Goal: Information Seeking & Learning: Understand process/instructions

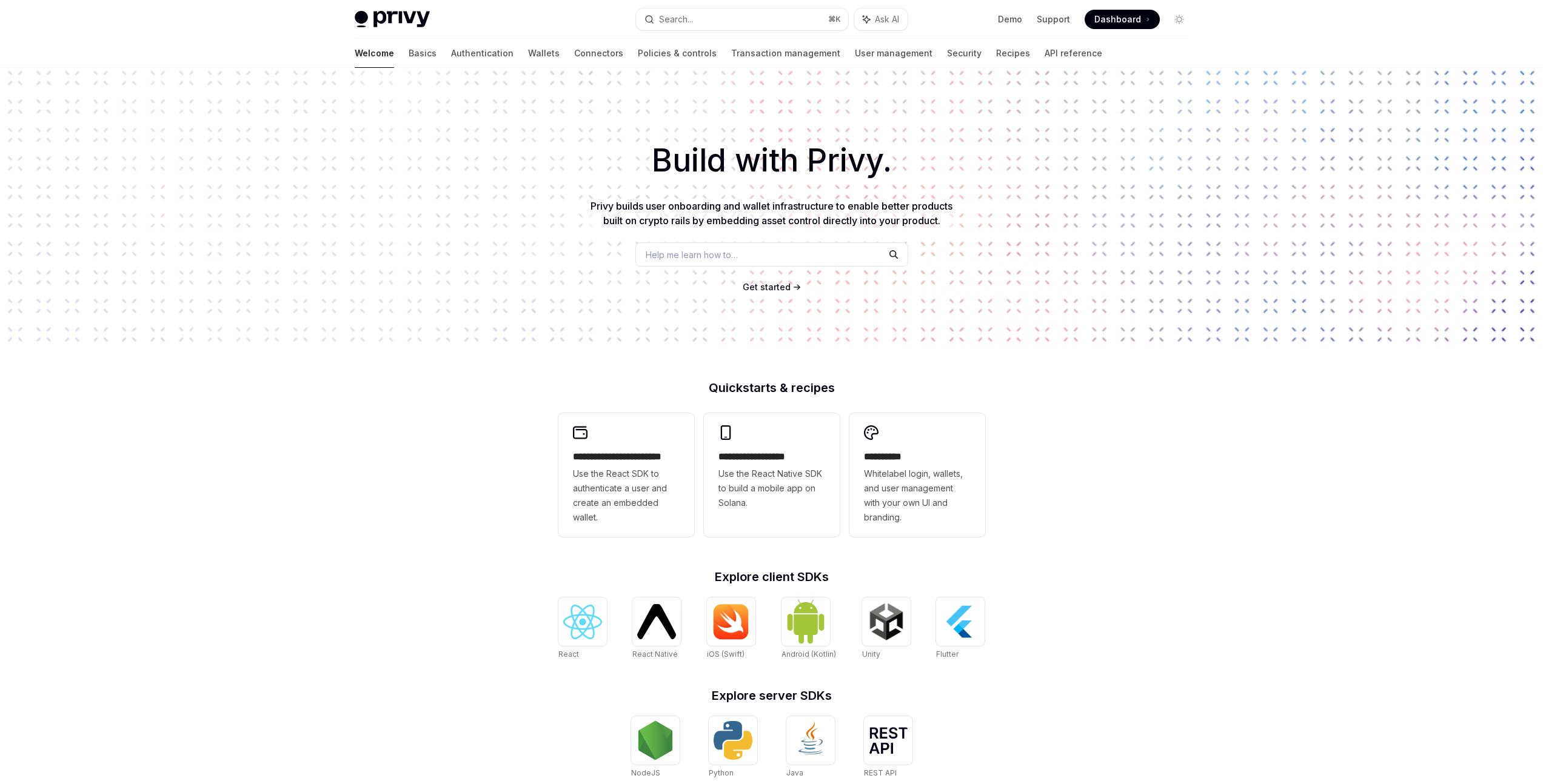
click at [766, 289] on span "Get started" at bounding box center [766, 287] width 48 height 10
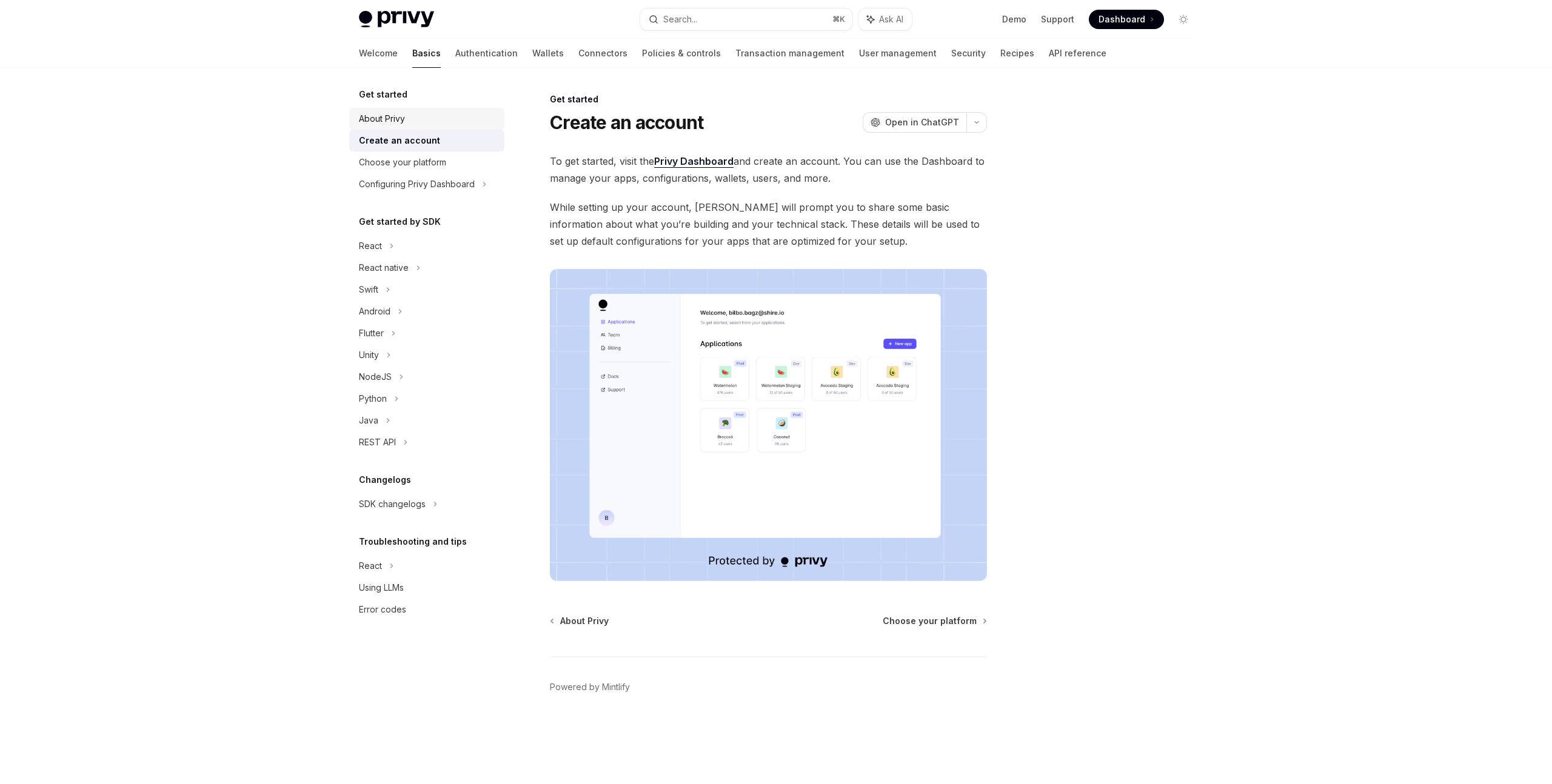
click at [387, 119] on div "About Privy" at bounding box center [382, 119] width 46 height 15
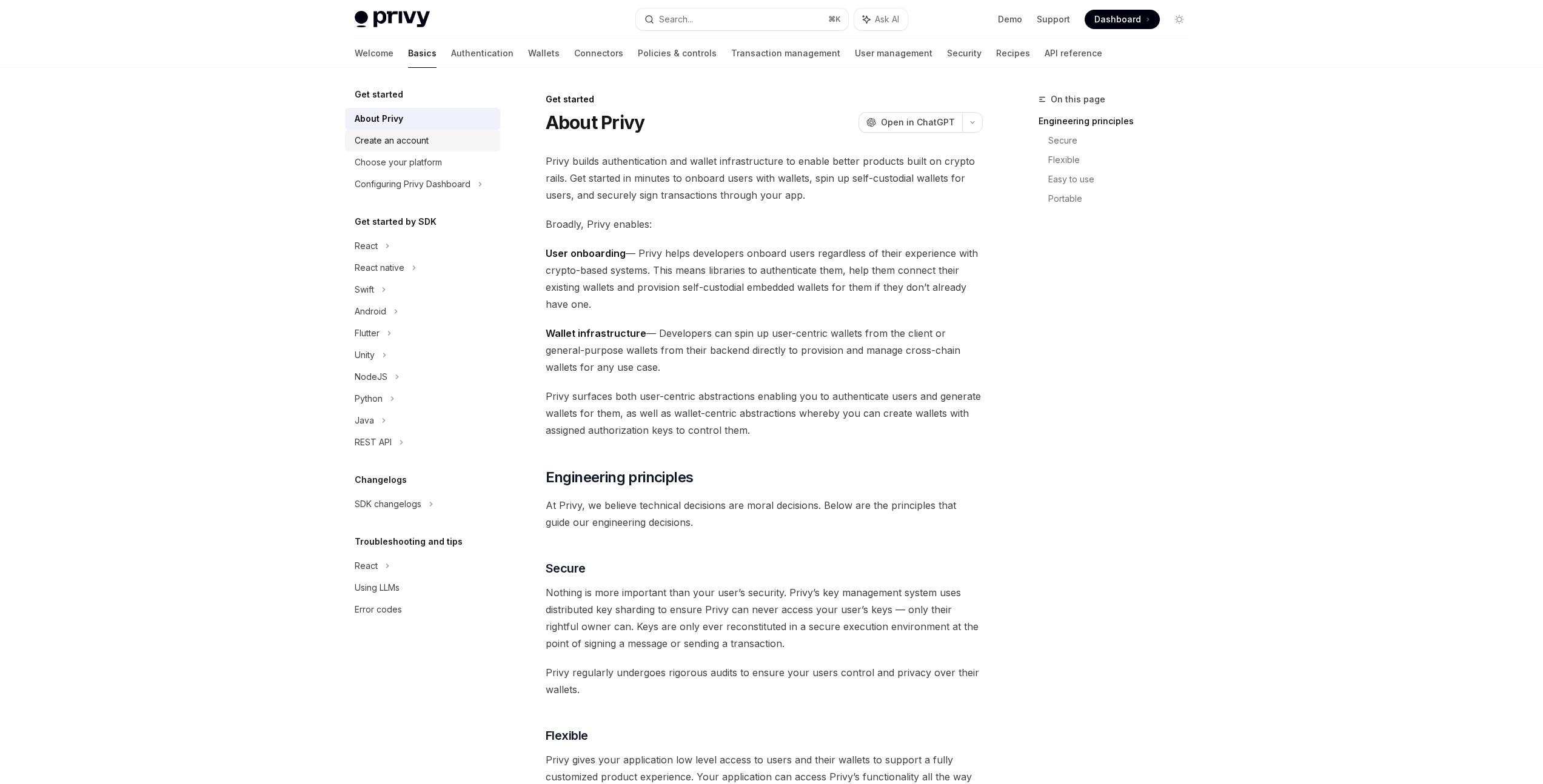
click at [411, 140] on div "Create an account" at bounding box center [391, 140] width 74 height 15
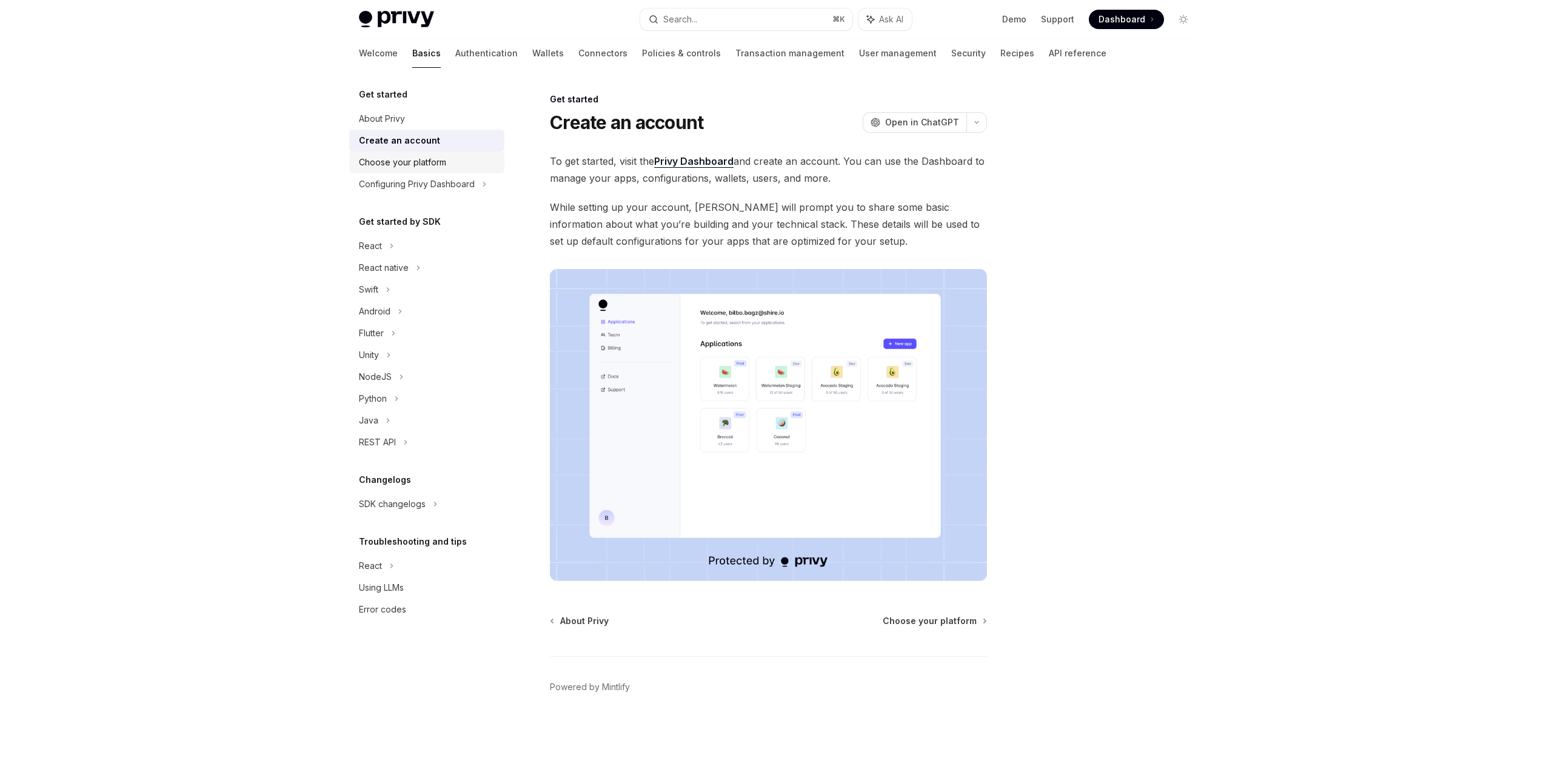
click at [410, 161] on div "Choose your platform" at bounding box center [403, 162] width 87 height 15
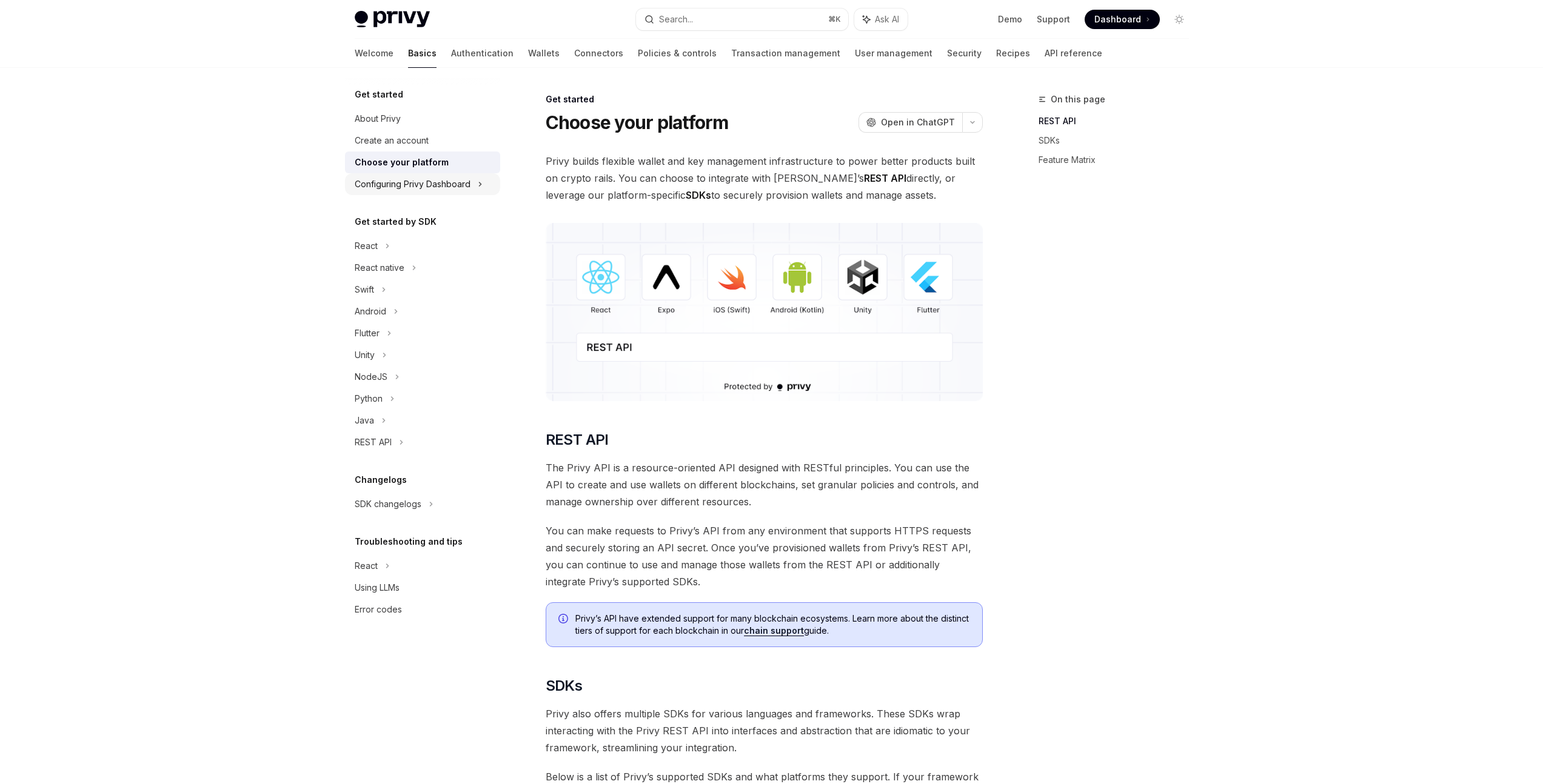
click at [423, 182] on div "Configuring Privy Dashboard" at bounding box center [412, 184] width 116 height 15
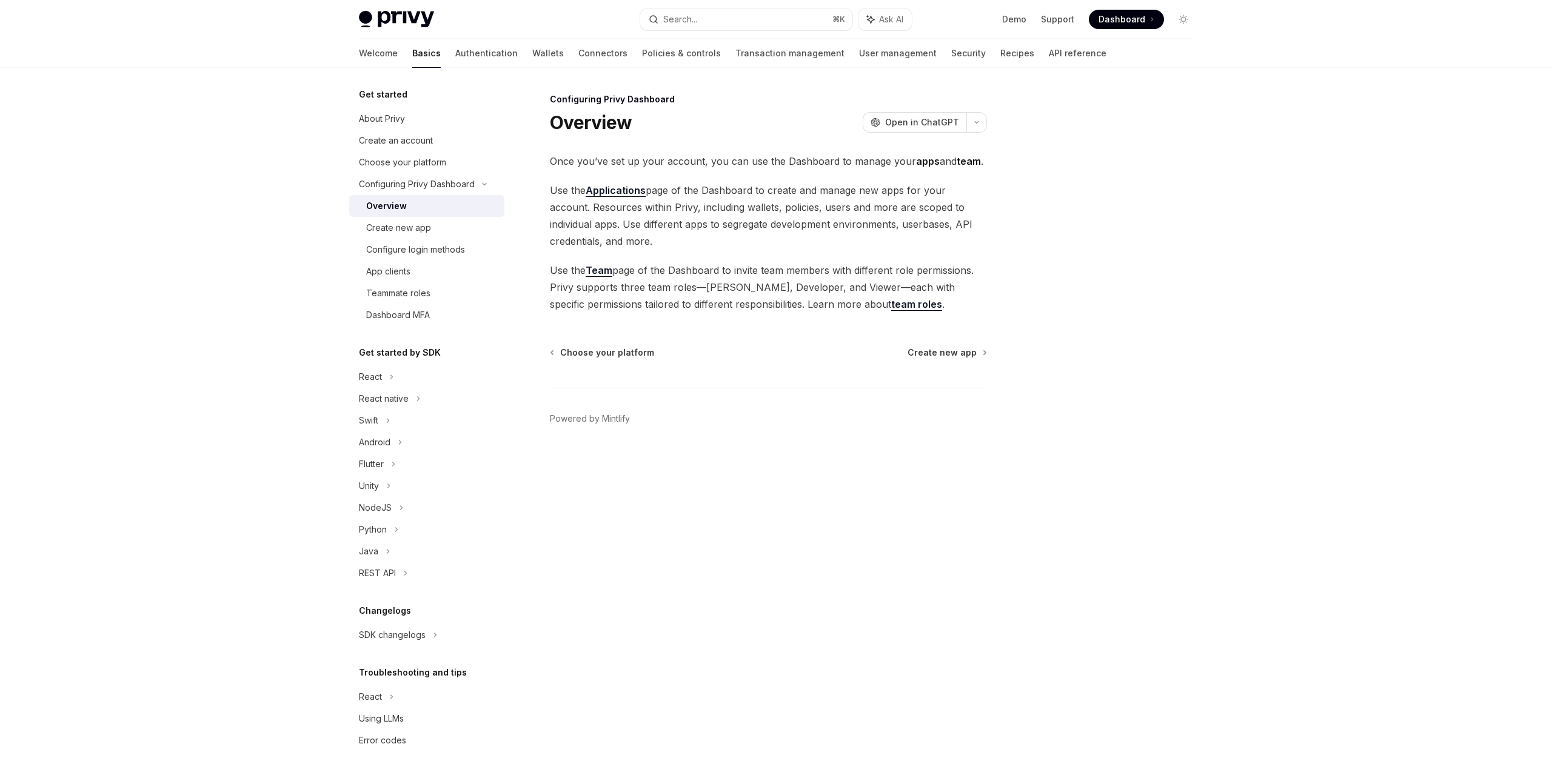
drag, startPoint x: 396, startPoint y: 92, endPoint x: 388, endPoint y: 94, distance: 8.2
click at [395, 92] on h5 "Get started" at bounding box center [383, 94] width 49 height 15
click at [388, 94] on h5 "Get started" at bounding box center [383, 94] width 49 height 15
click at [376, 119] on div "About Privy" at bounding box center [382, 119] width 46 height 15
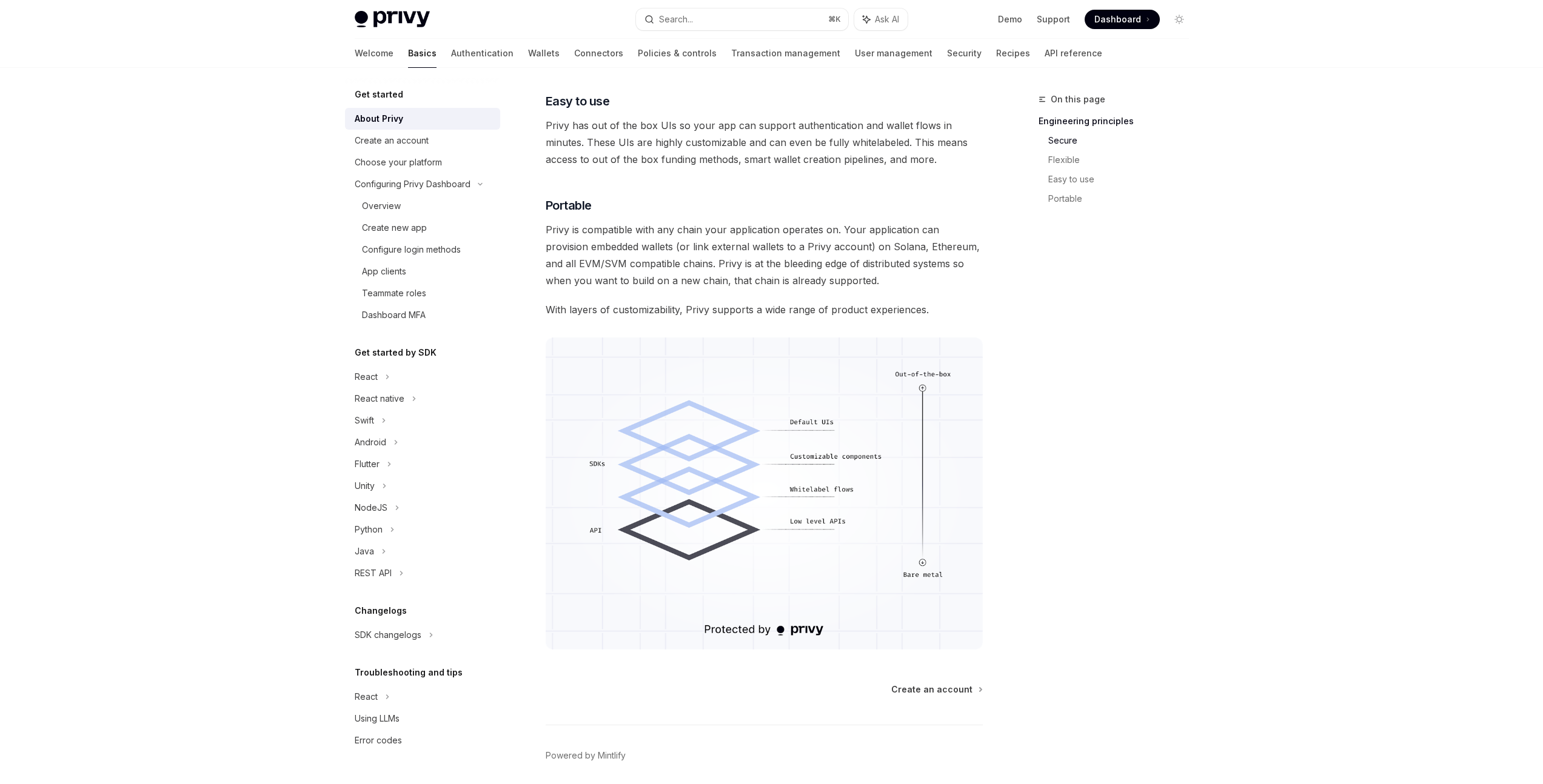
scroll to position [801, 0]
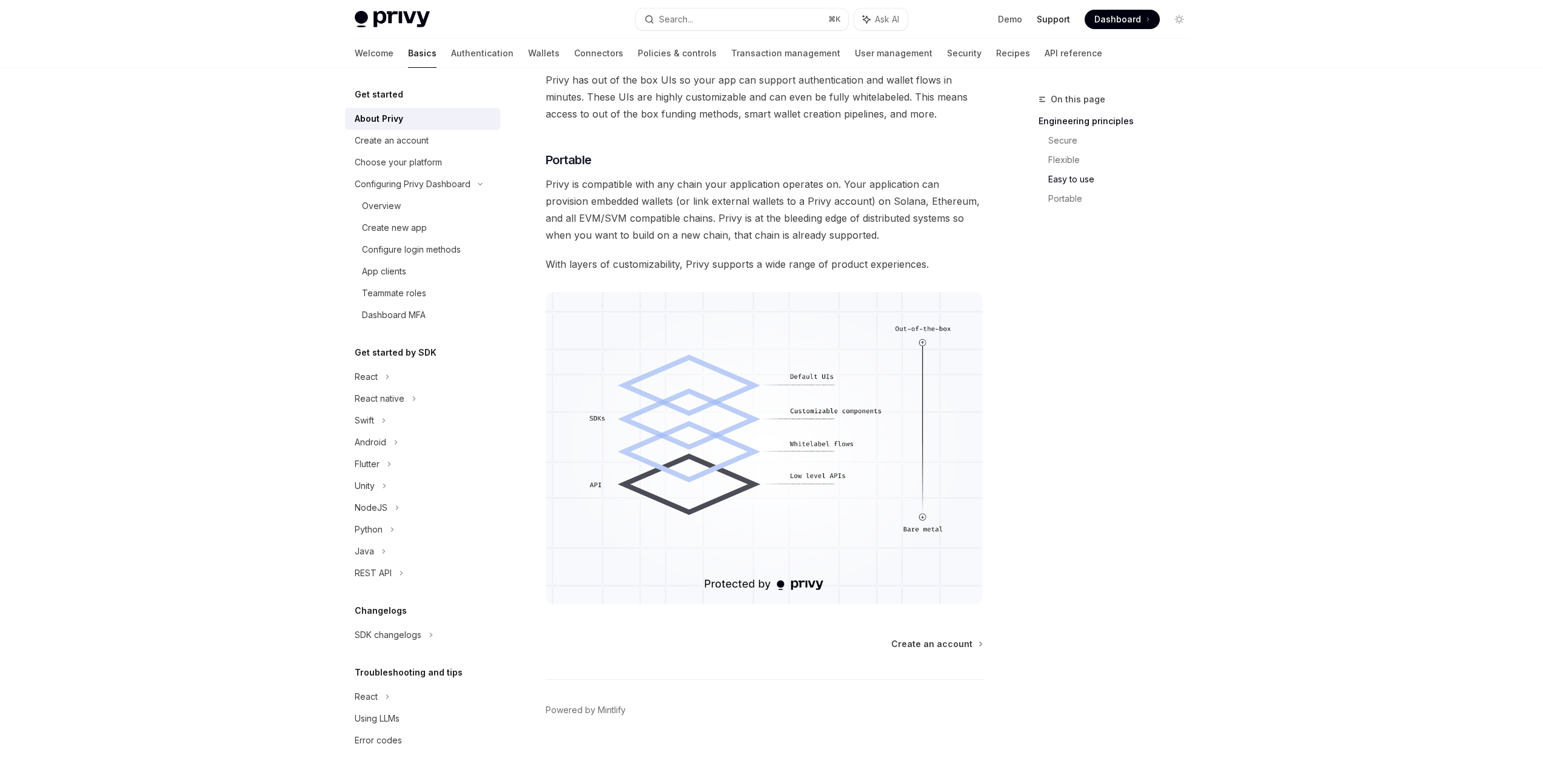
click at [1052, 16] on link "Support" at bounding box center [1054, 19] width 33 height 12
click at [451, 58] on link "Authentication" at bounding box center [482, 53] width 62 height 29
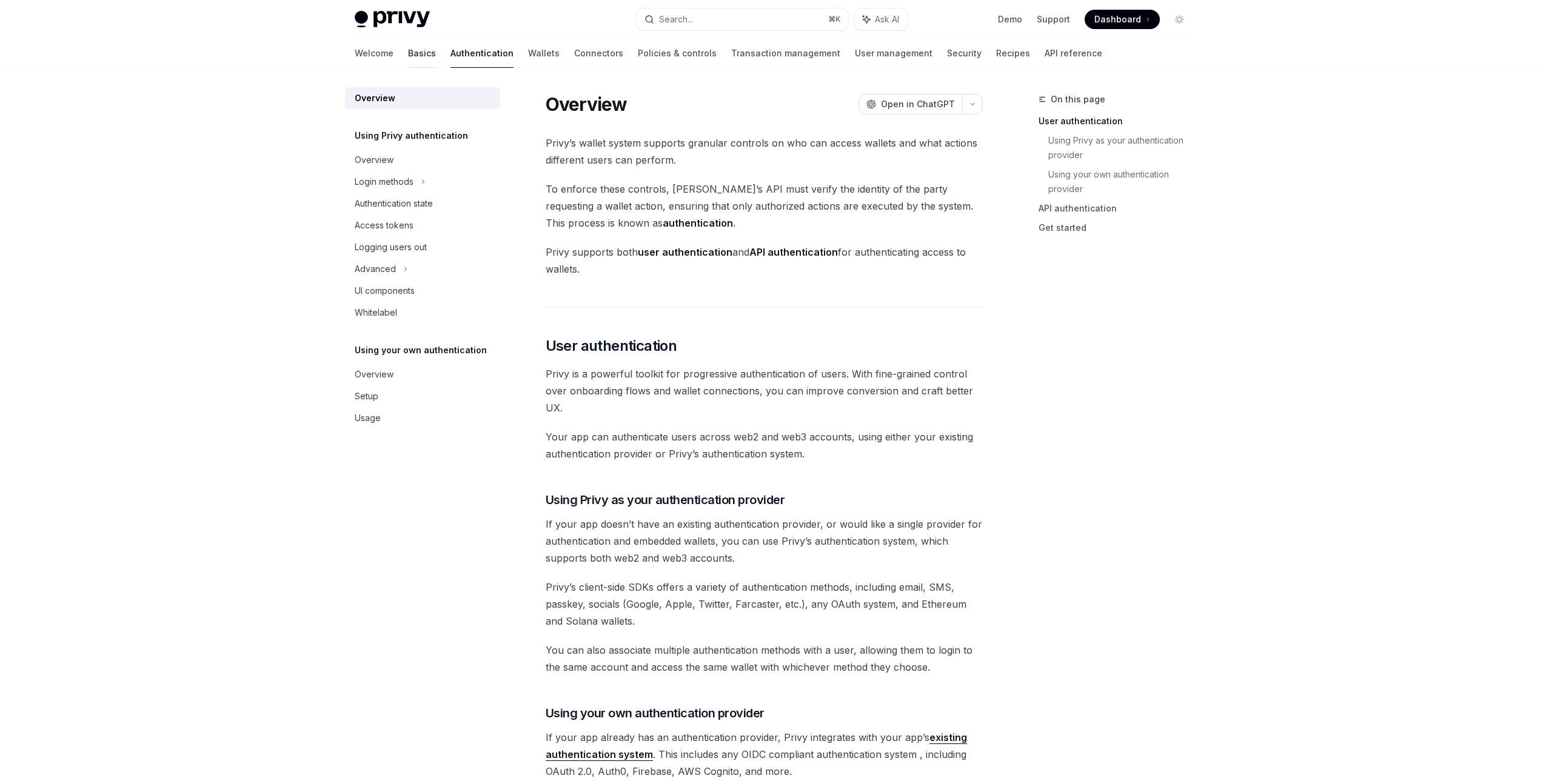
click at [408, 57] on link "Basics" at bounding box center [422, 53] width 28 height 29
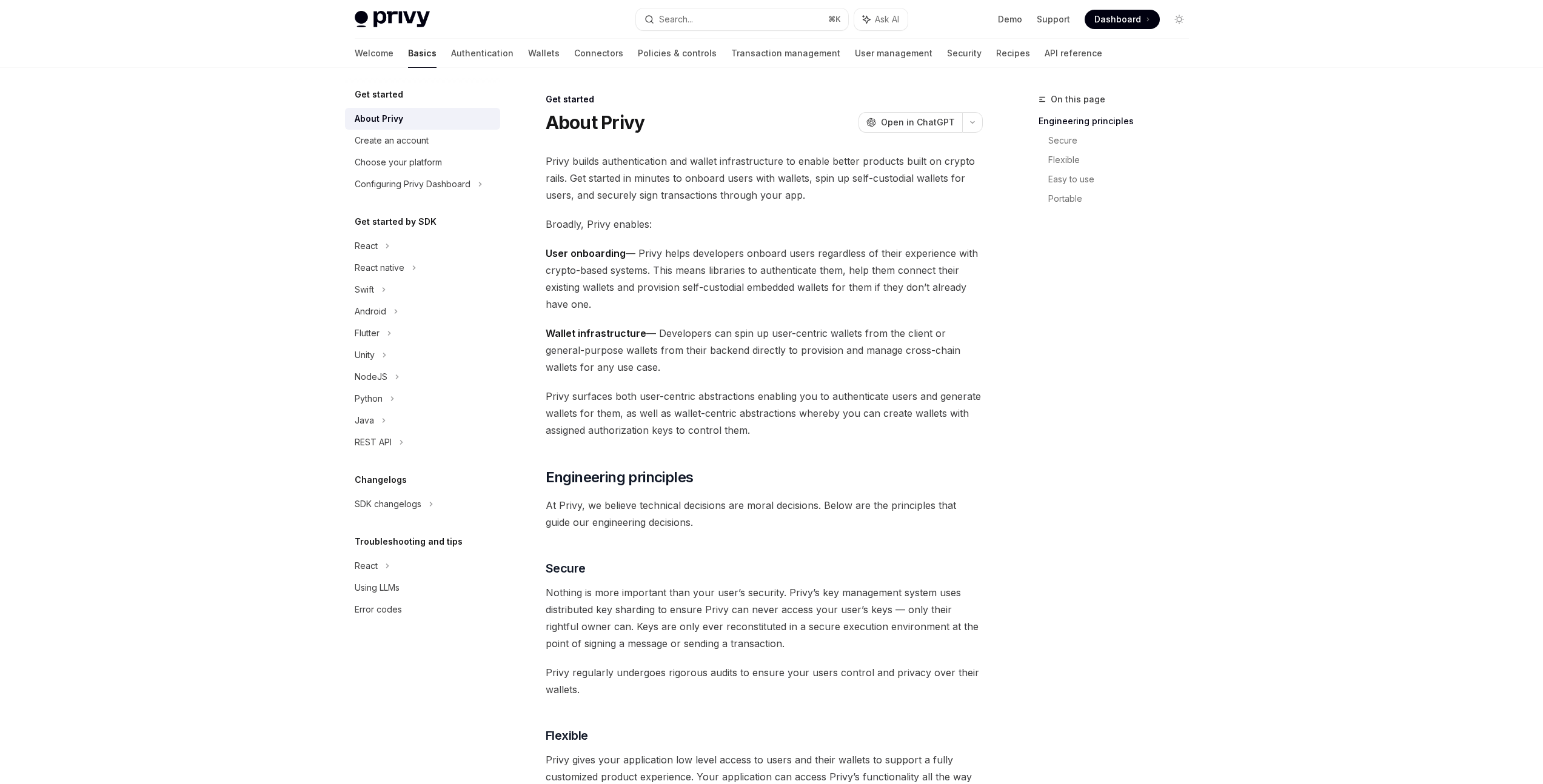
click at [398, 99] on h5 "Get started" at bounding box center [379, 94] width 49 height 15
type textarea "*"
drag, startPoint x: 666, startPoint y: 121, endPoint x: 601, endPoint y: 117, distance: 65.1
click at [601, 117] on div "About Privy OpenAI Open in ChatGPT" at bounding box center [764, 122] width 437 height 22
copy h1 "Privy"
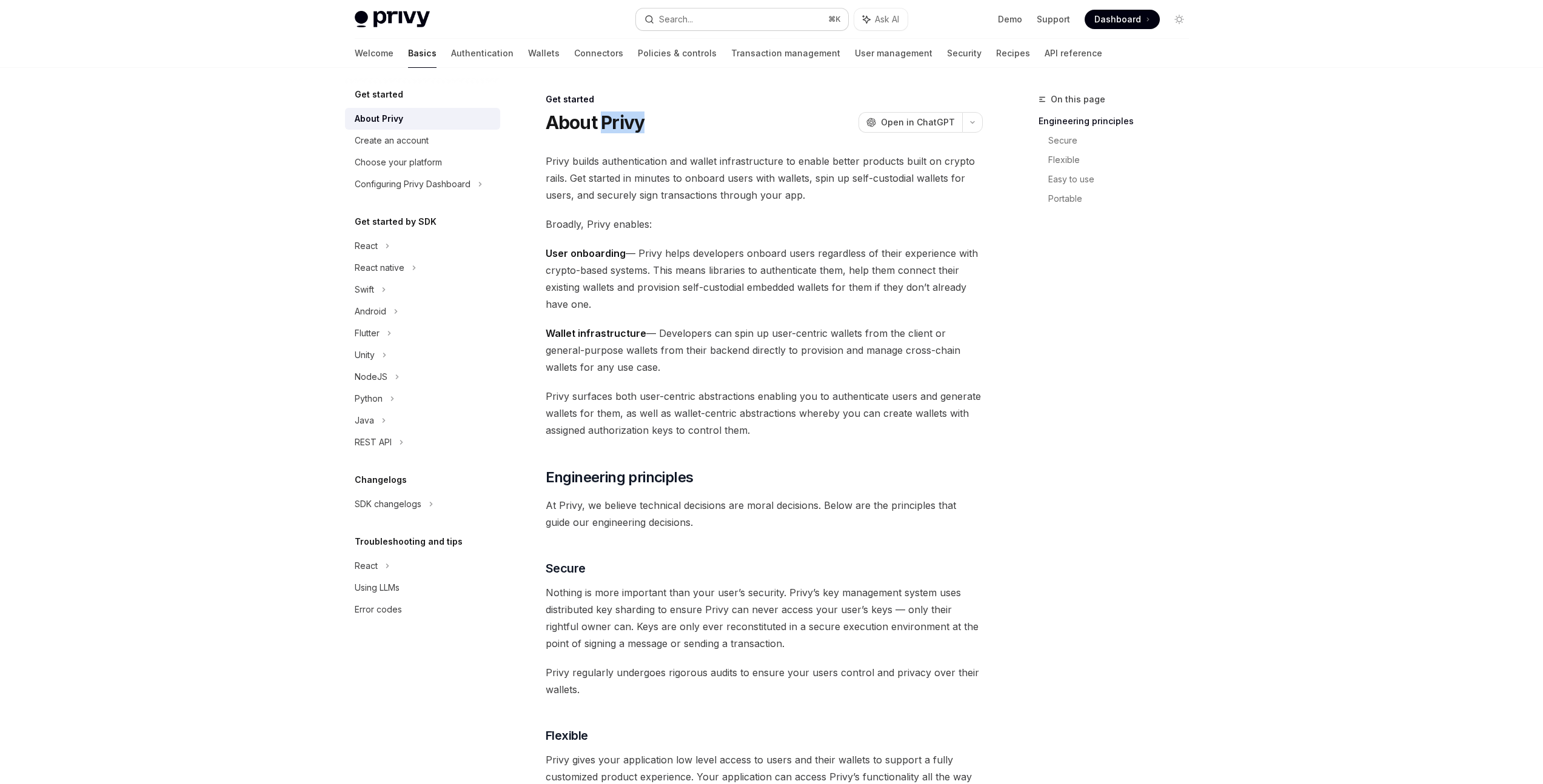
click at [706, 18] on button "Search... ⌘ K" at bounding box center [742, 19] width 212 height 22
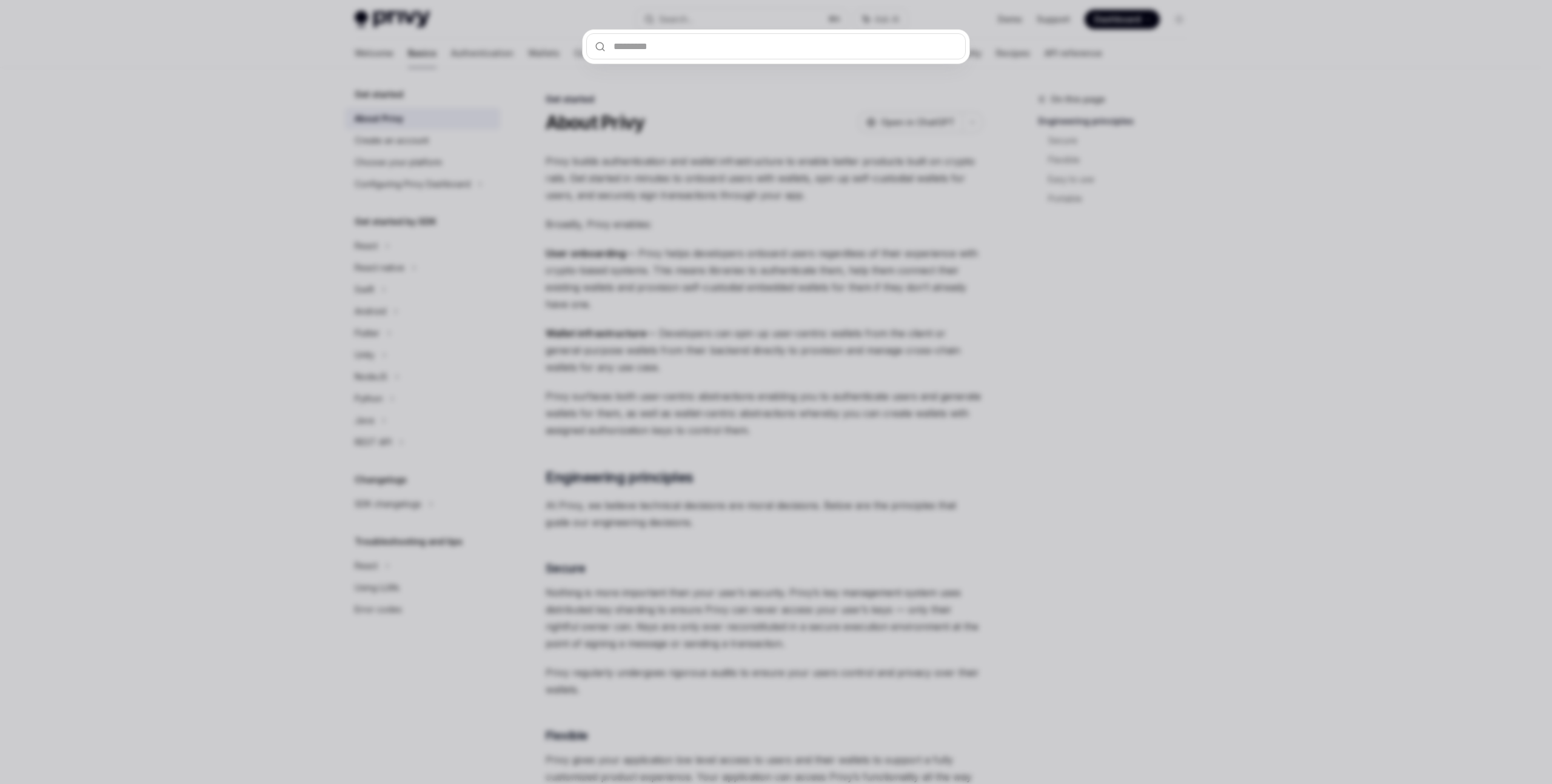
type input "**********"
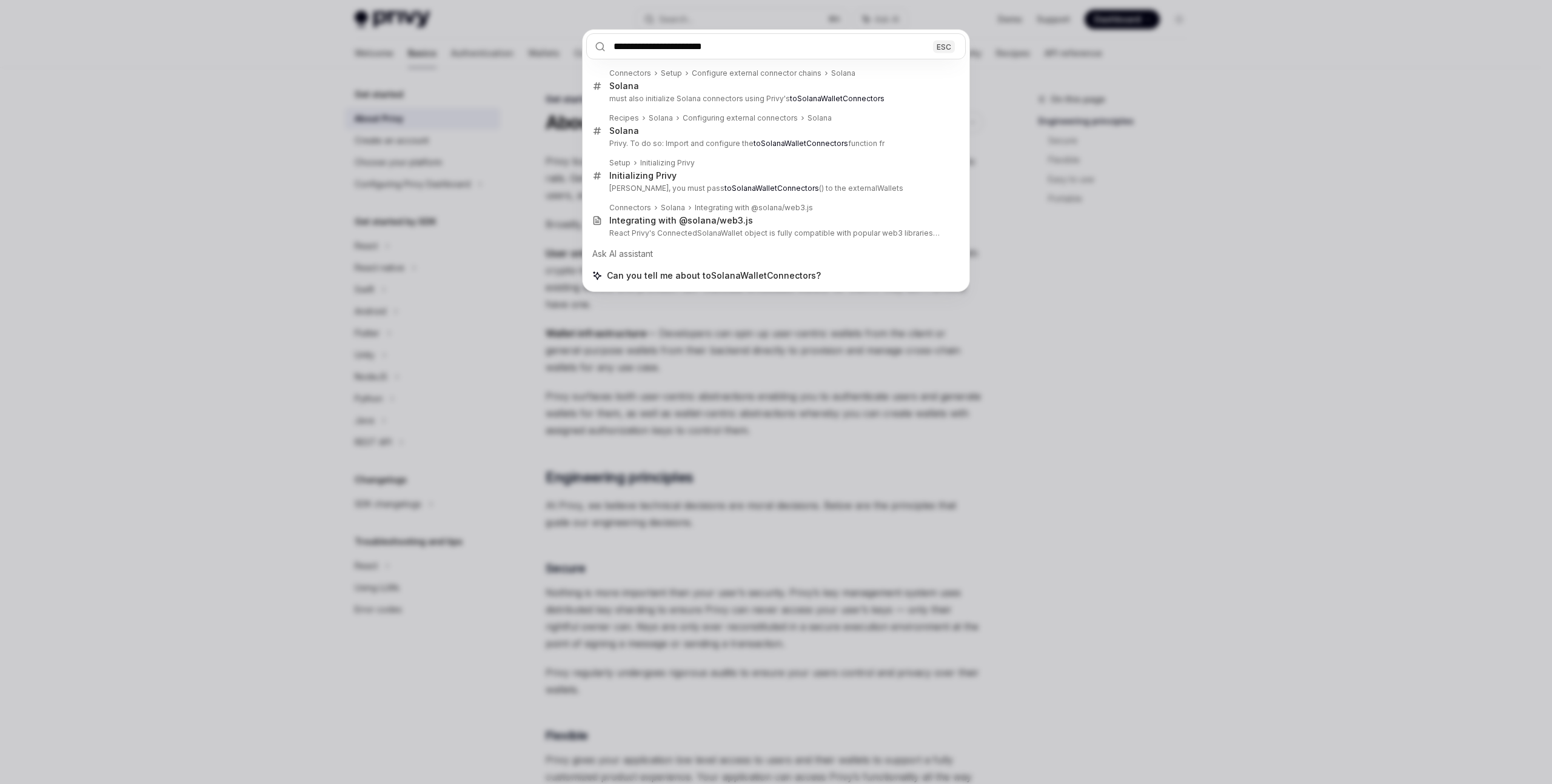
click at [786, 50] on input "**********" at bounding box center [776, 46] width 380 height 26
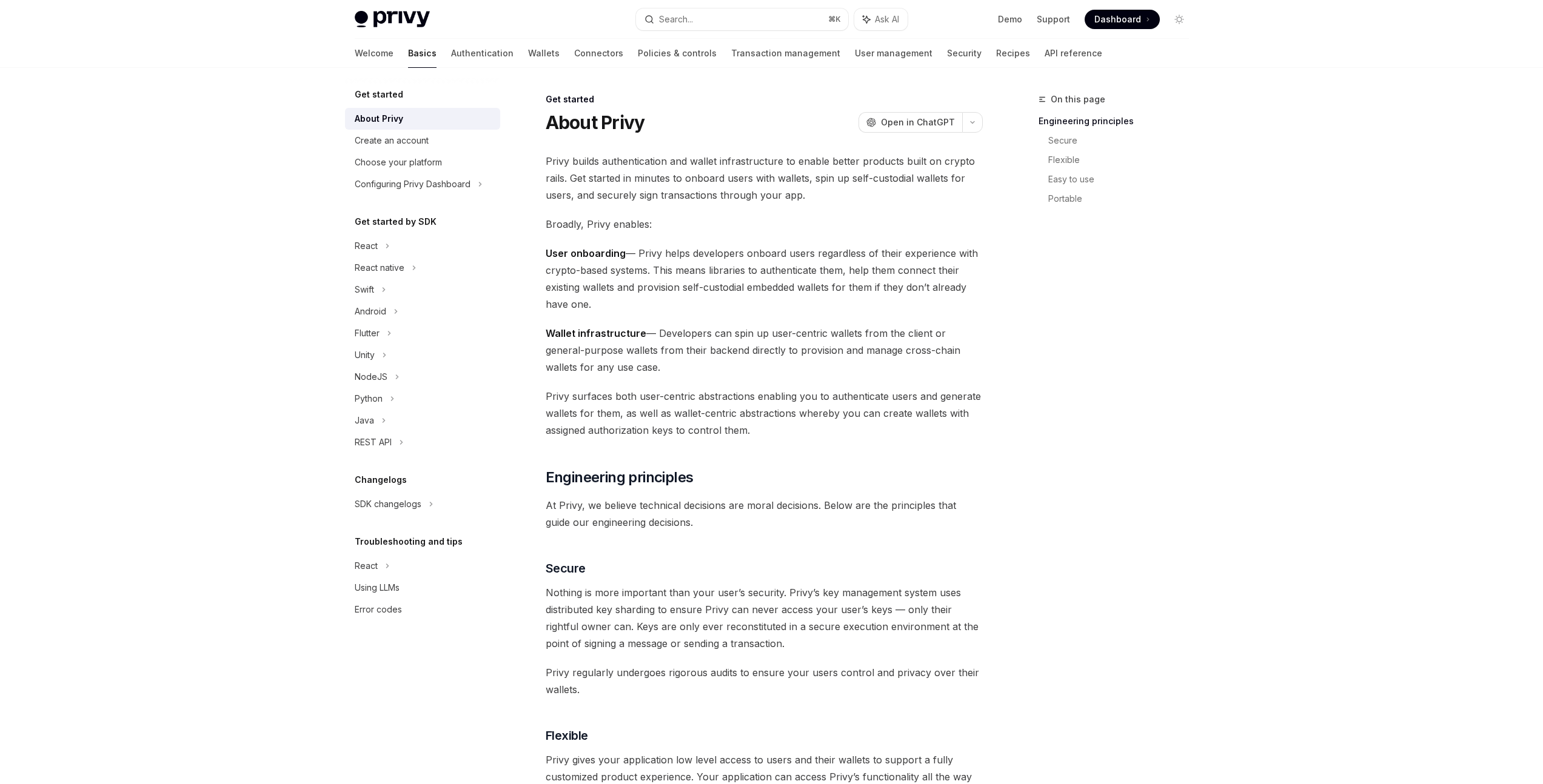
type textarea "*"
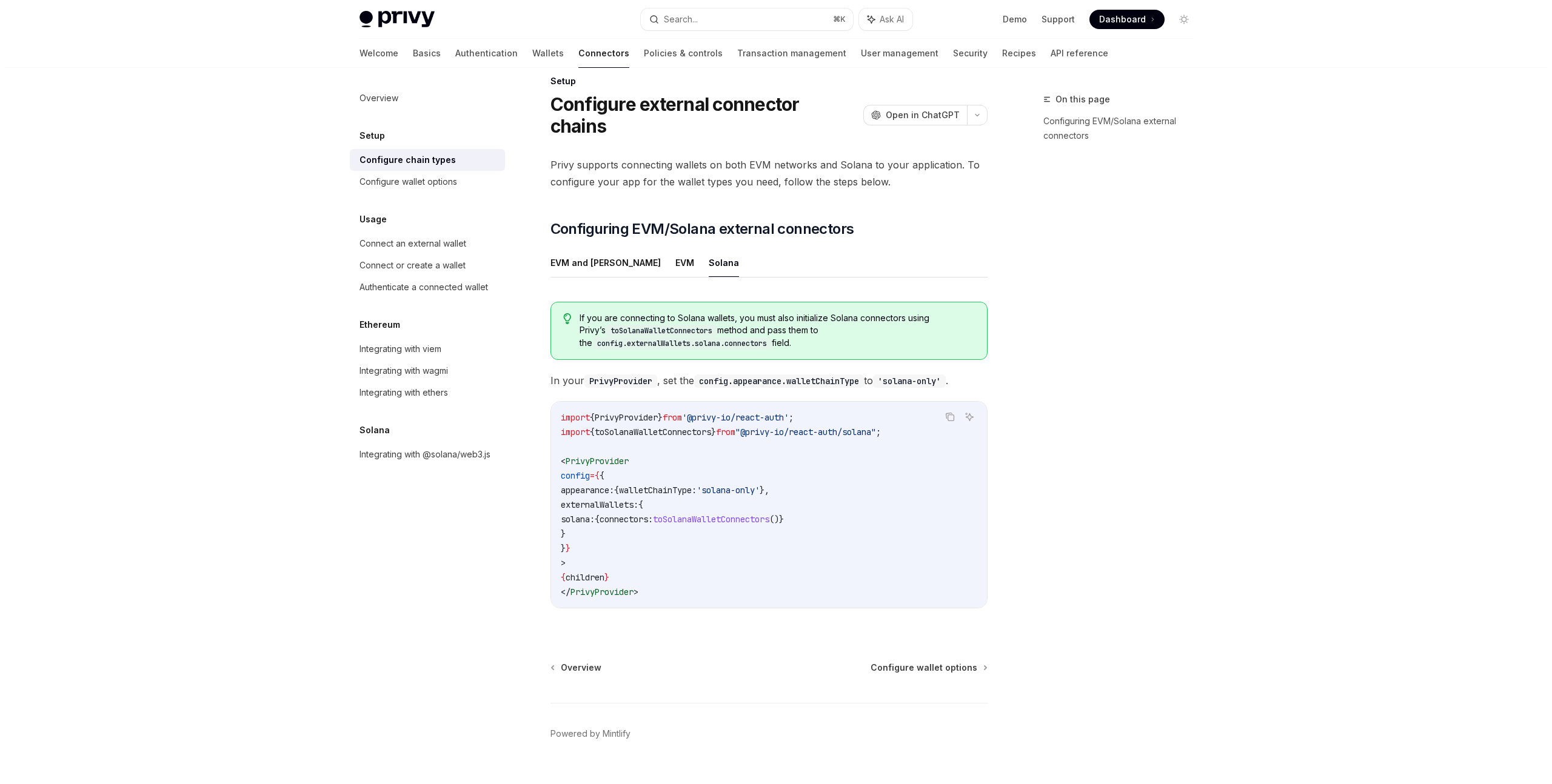
scroll to position [19, 0]
click at [761, 513] on span "toSolanaWalletConnectors" at bounding box center [707, 518] width 117 height 11
click at [845, 425] on span ""@privy-io/react-auth/solana"" at bounding box center [800, 431] width 141 height 11
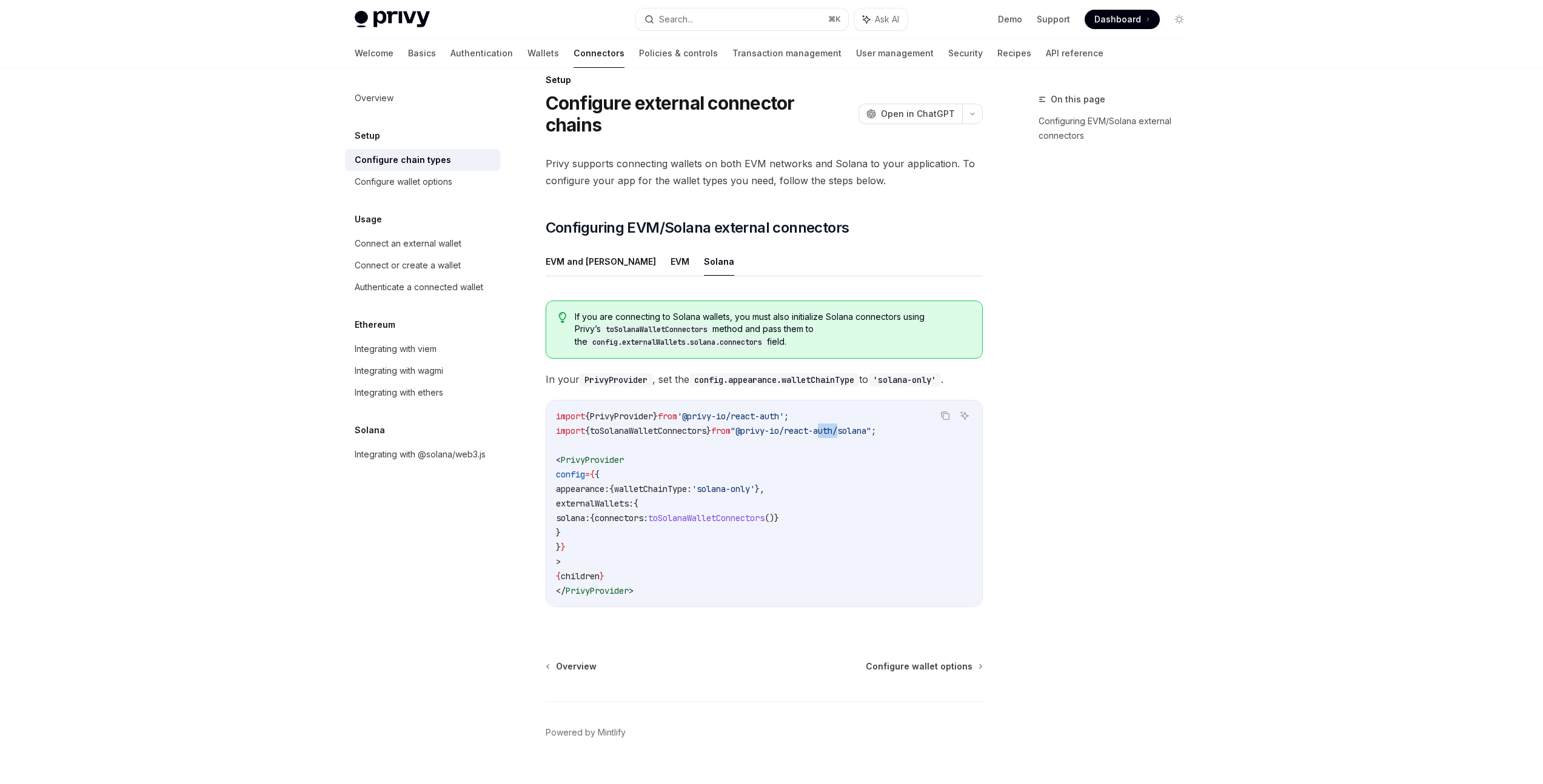
click at [843, 409] on code "import { PrivyProvider } from '@privy-io/react-auth' ; import { toSolanaWalletC…" at bounding box center [764, 504] width 416 height 189
drag, startPoint x: 557, startPoint y: 407, endPoint x: 913, endPoint y: 409, distance: 356.0
click at [913, 409] on code "import { PrivyProvider } from '@privy-io/react-auth' ; import { toSolanaWalletC…" at bounding box center [764, 504] width 416 height 189
copy span "import { toSolanaWalletConnectors } from "@privy-io/react-auth/solana" ;"
click at [757, 15] on button "Search... ⌘ K" at bounding box center [742, 19] width 212 height 22
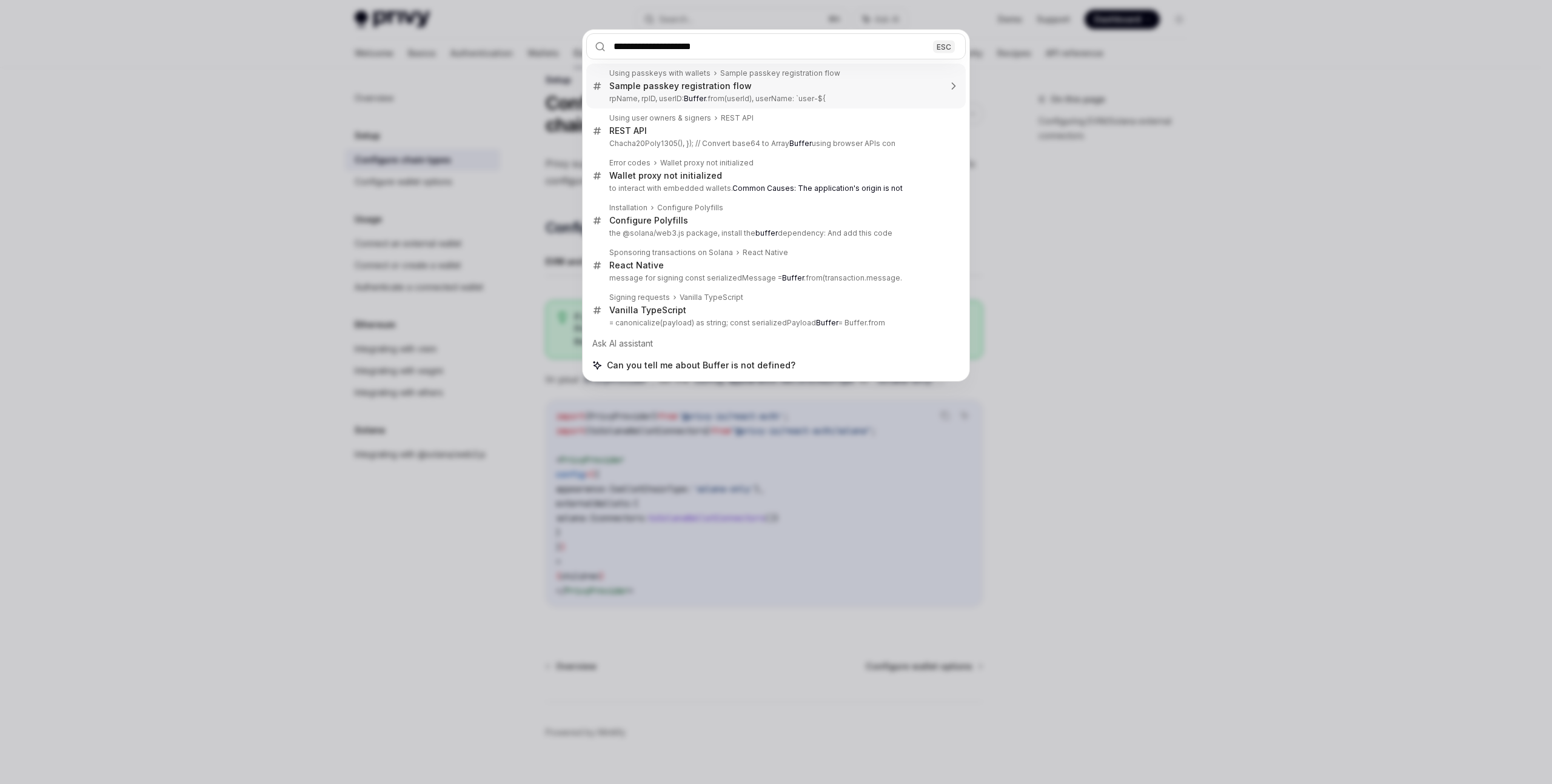
type input "**********"
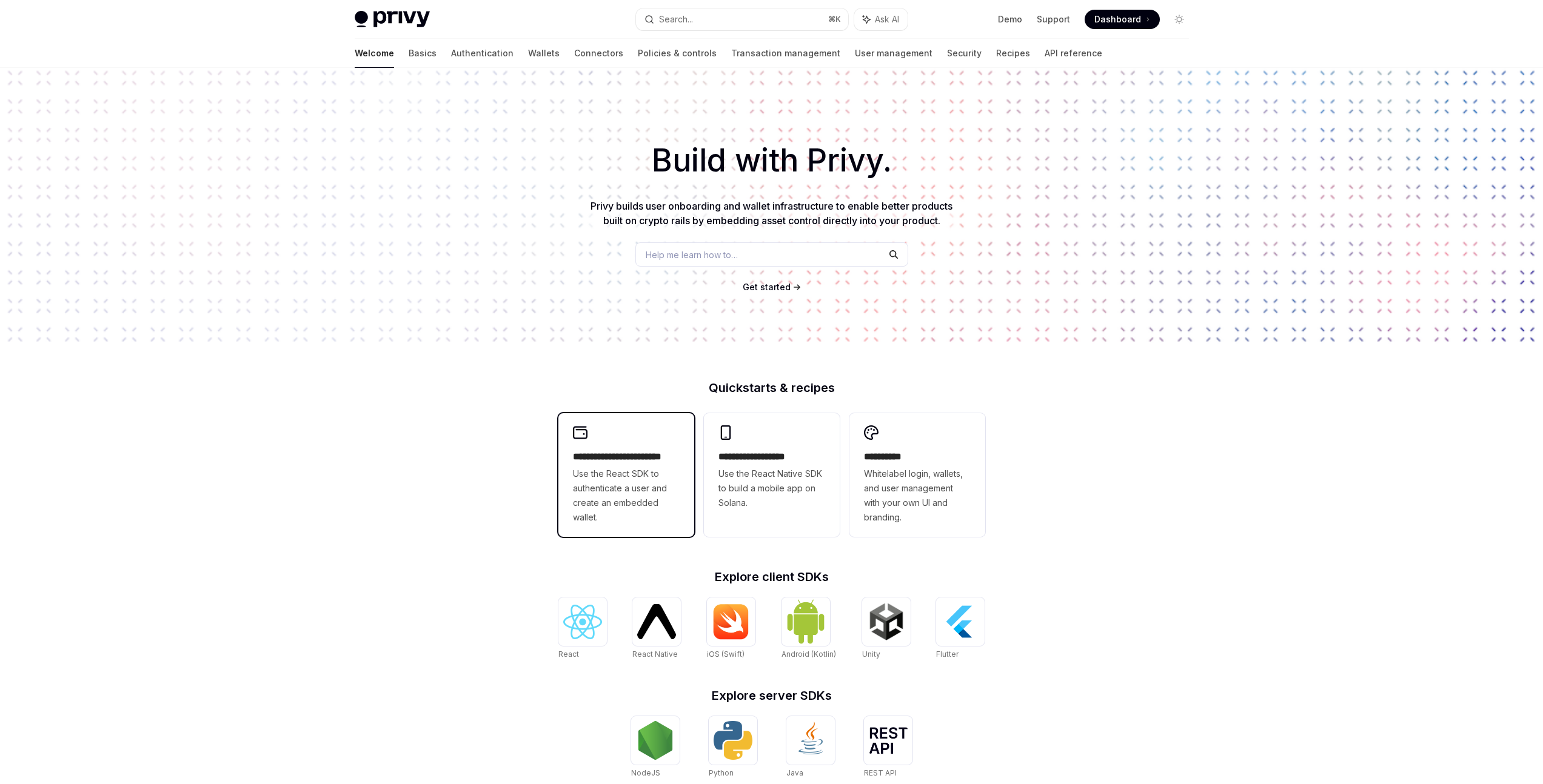
click at [646, 488] on span "Use the React SDK to authenticate a user and create an embedded wallet." at bounding box center [626, 496] width 107 height 58
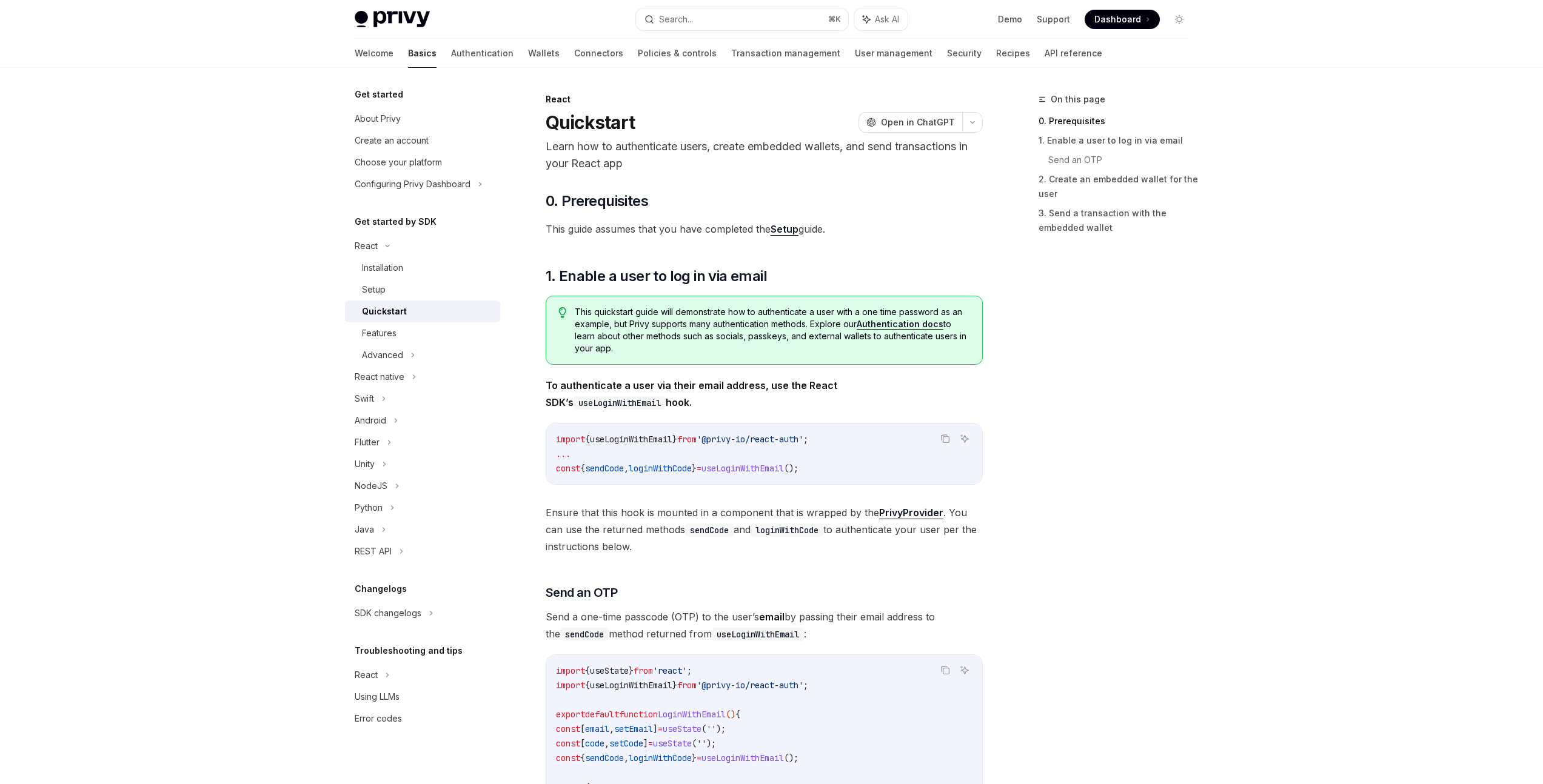
click at [791, 232] on link "Setup" at bounding box center [784, 229] width 28 height 12
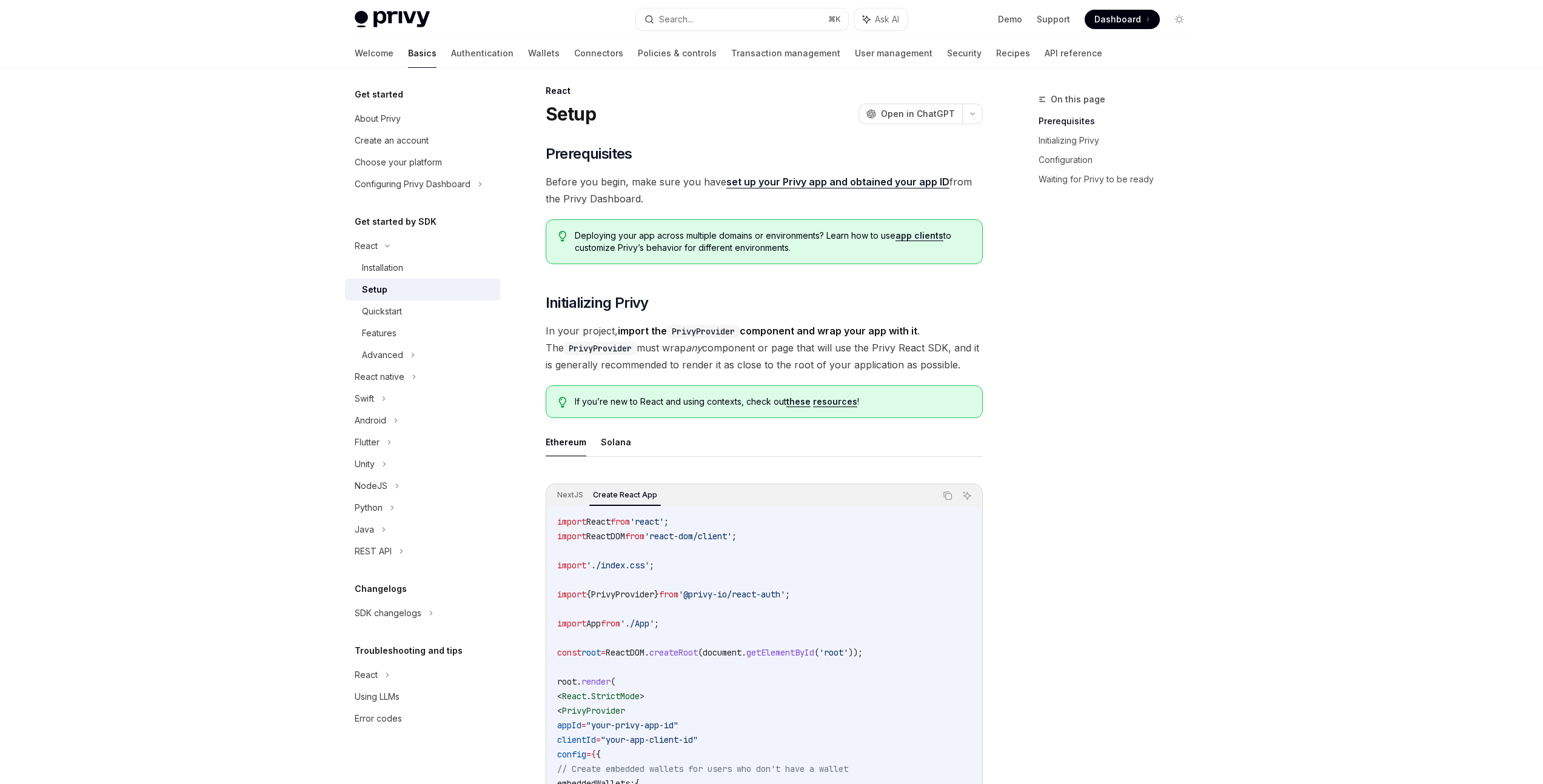
scroll to position [9, 0]
click at [616, 441] on button "Solana" at bounding box center [616, 441] width 31 height 28
type textarea "*"
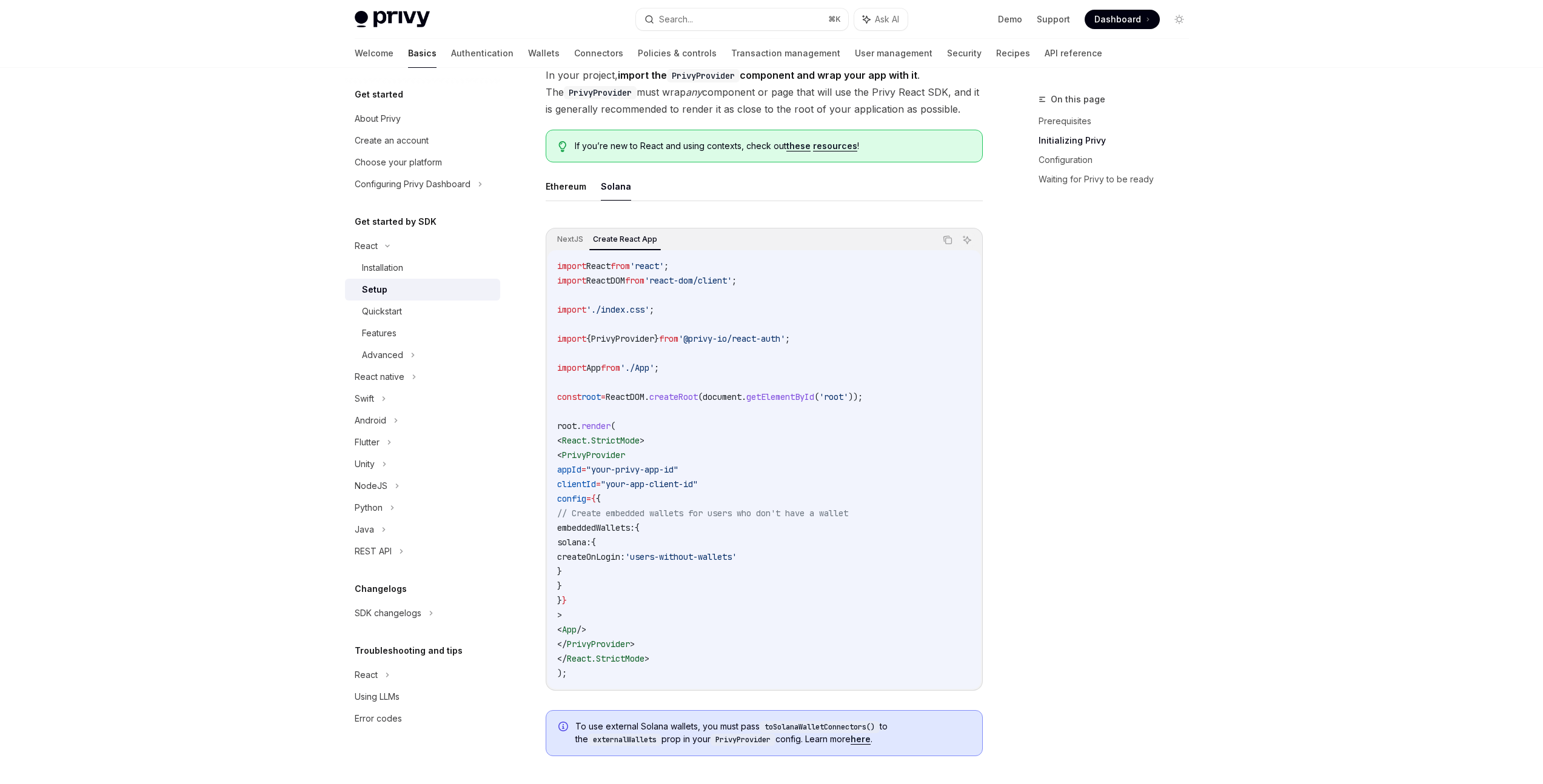
scroll to position [266, 0]
drag, startPoint x: 589, startPoint y: 486, endPoint x: 733, endPoint y: 505, distance: 145.2
click at [733, 505] on code "import React from 'react' ; import ReactDOM from 'react-dom/client' ; import '.…" at bounding box center [764, 467] width 414 height 422
click at [839, 536] on code "import React from 'react' ; import ReactDOM from 'react-dom/client' ; import '.…" at bounding box center [764, 467] width 414 height 422
click at [582, 464] on span "appId" at bounding box center [569, 468] width 24 height 11
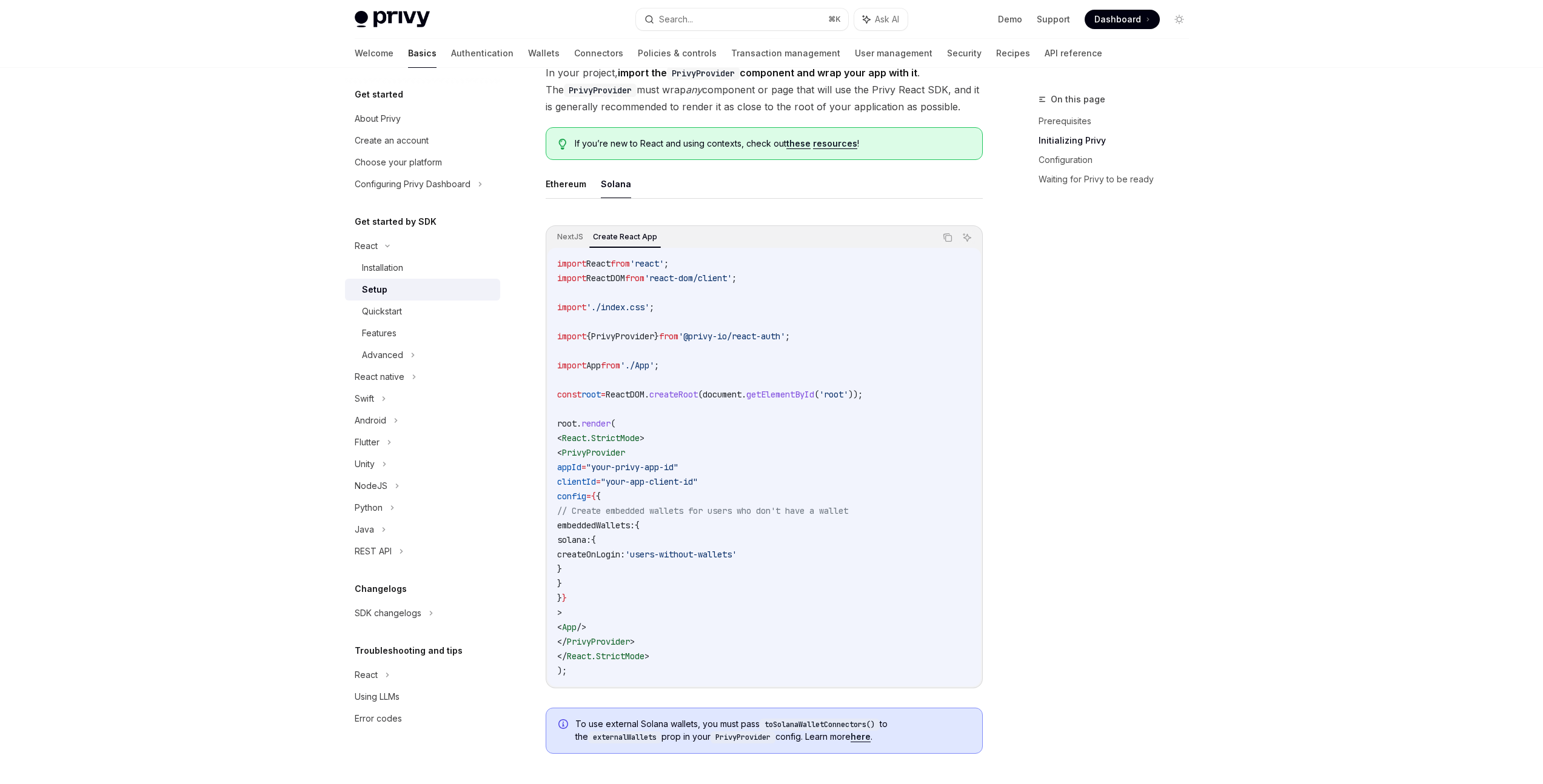
click at [582, 464] on span "appId" at bounding box center [569, 468] width 24 height 11
click at [791, 470] on code "import React from 'react' ; import ReactDOM from 'react-dom/client' ; import '.…" at bounding box center [764, 467] width 414 height 422
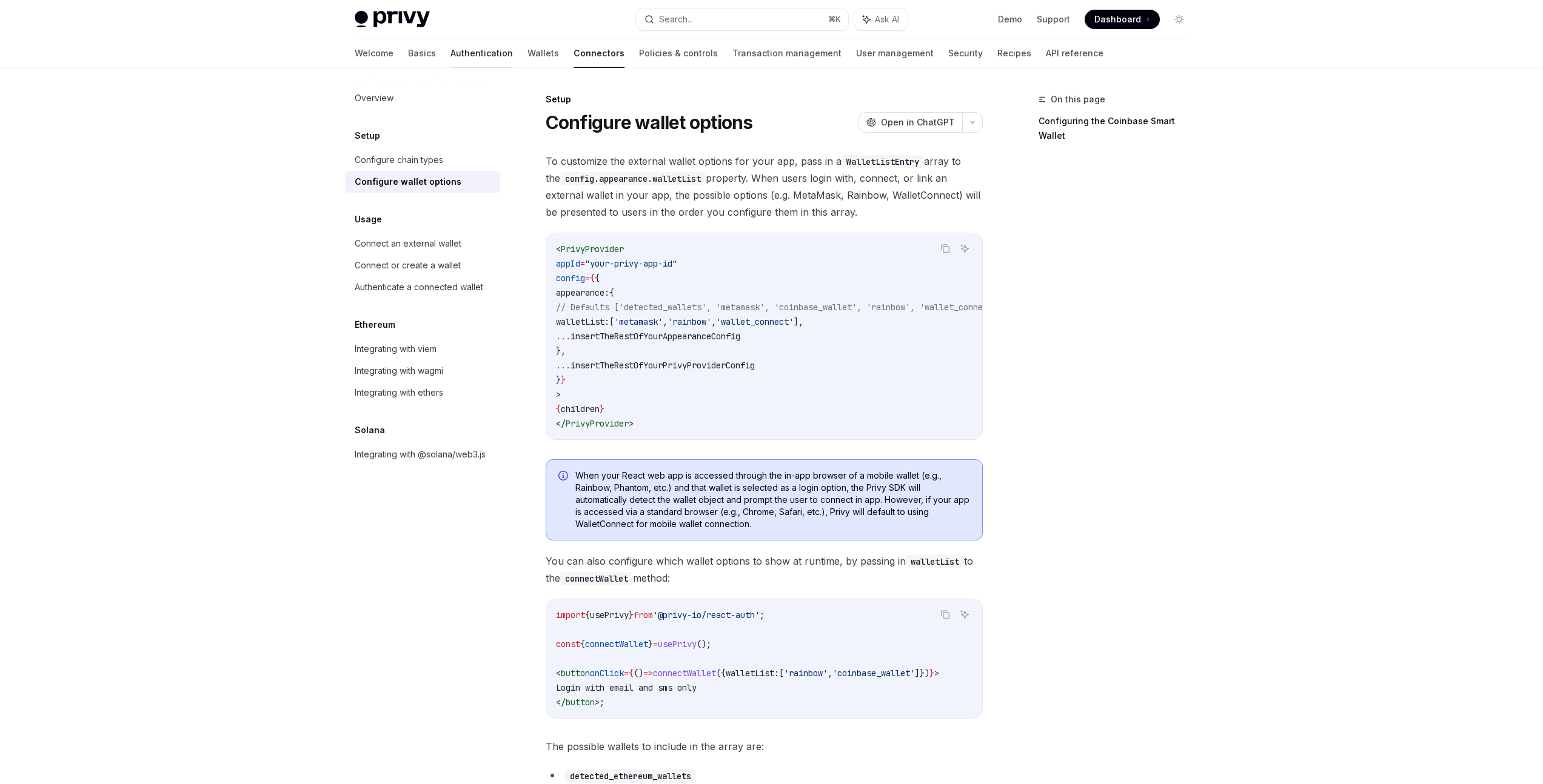
click at [450, 52] on link "Authentication" at bounding box center [482, 53] width 62 height 29
type textarea "*"
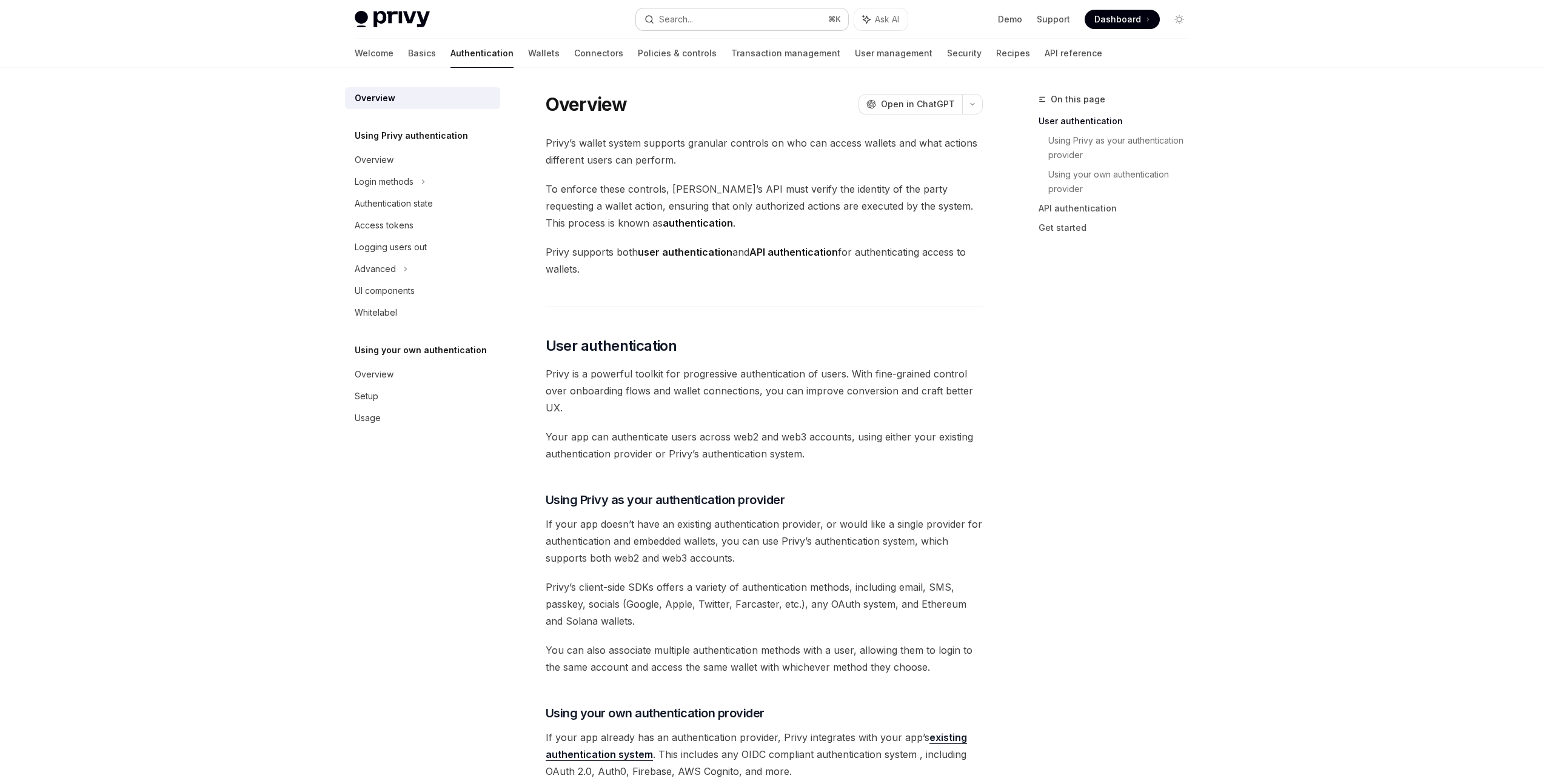
click at [673, 22] on div "Search..." at bounding box center [675, 19] width 34 height 15
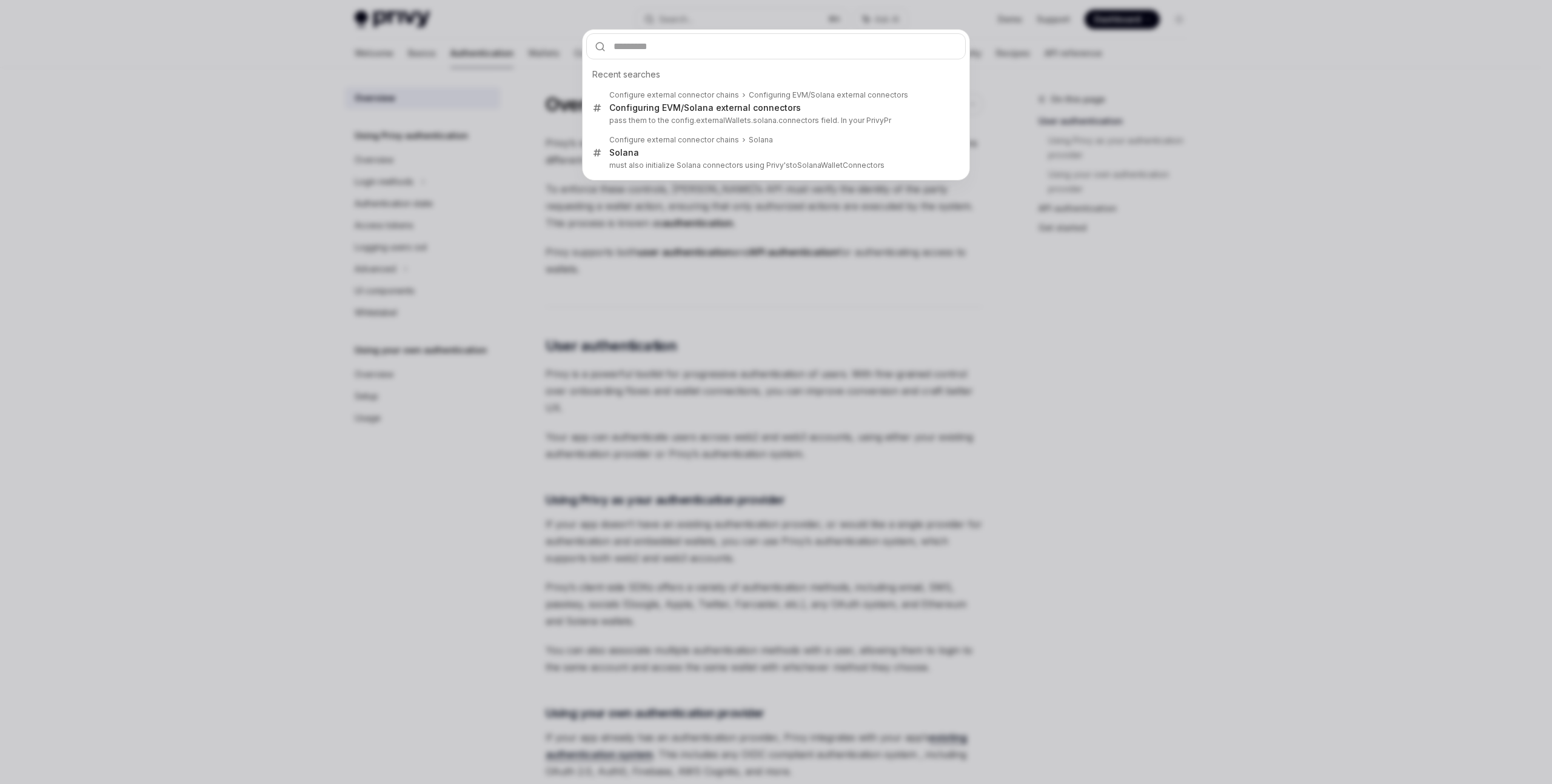
type input "**********"
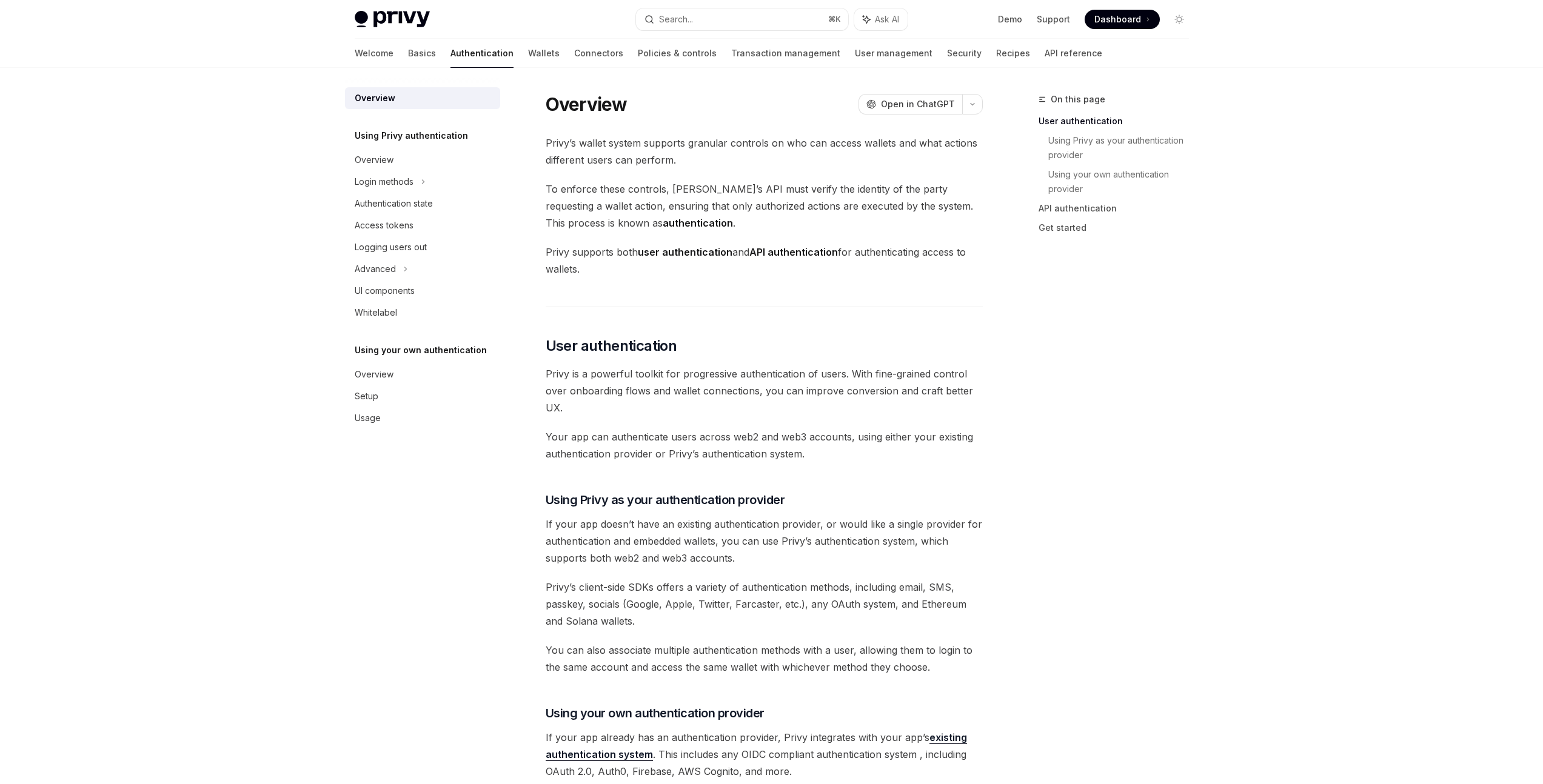
type textarea "*"
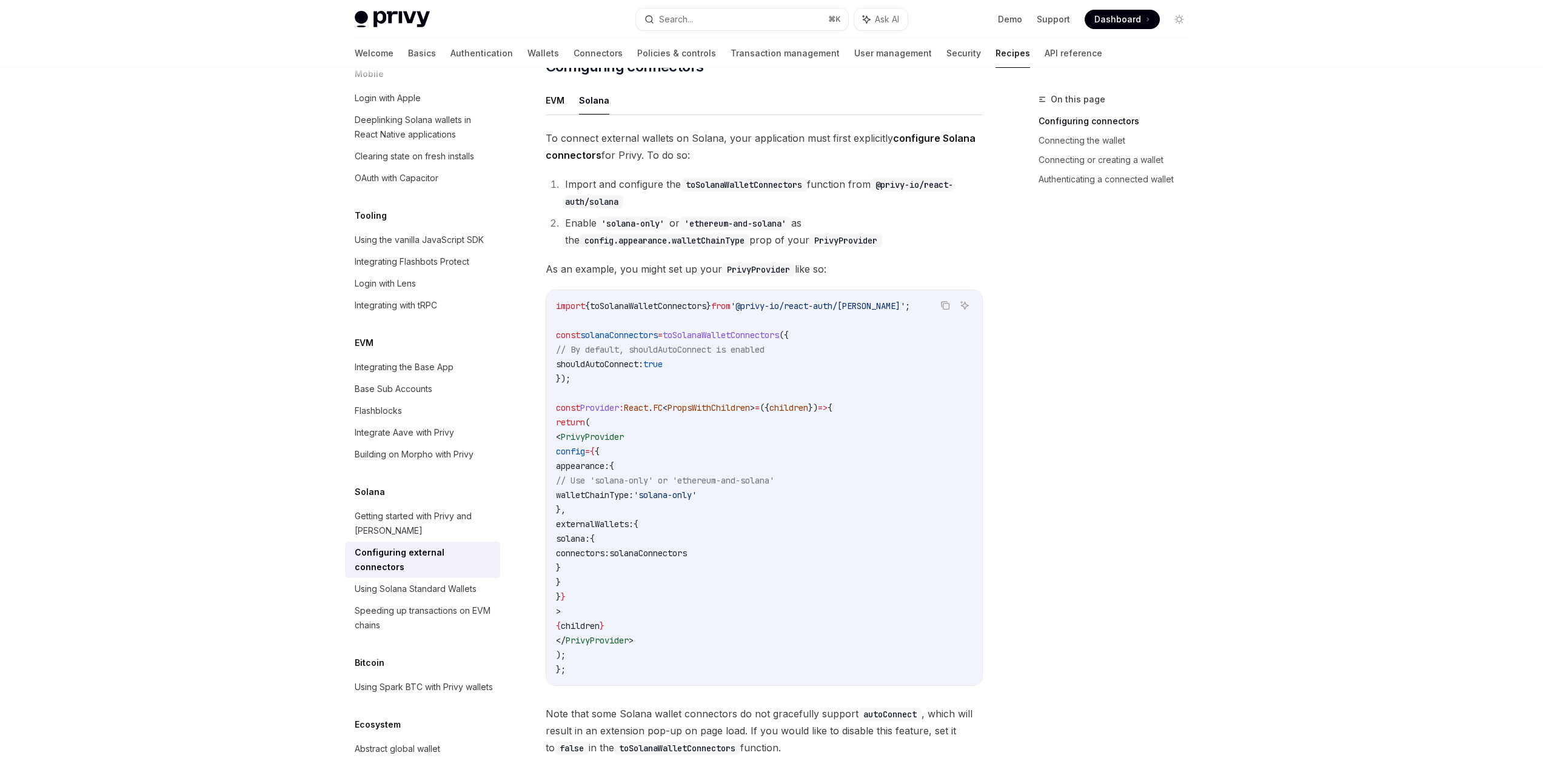
scroll to position [165, 0]
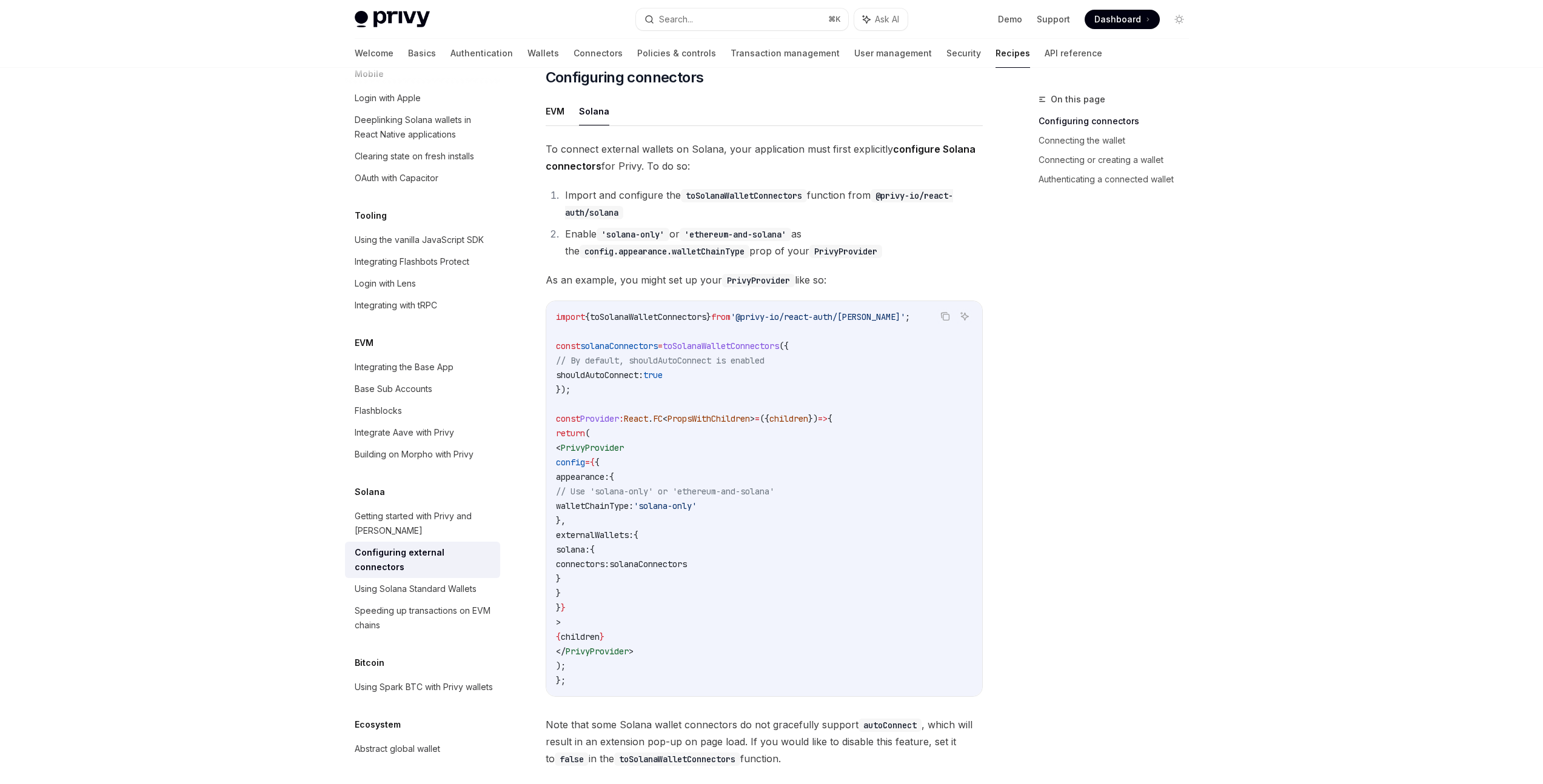
click at [687, 559] on span "solanaConnectors" at bounding box center [648, 564] width 78 height 11
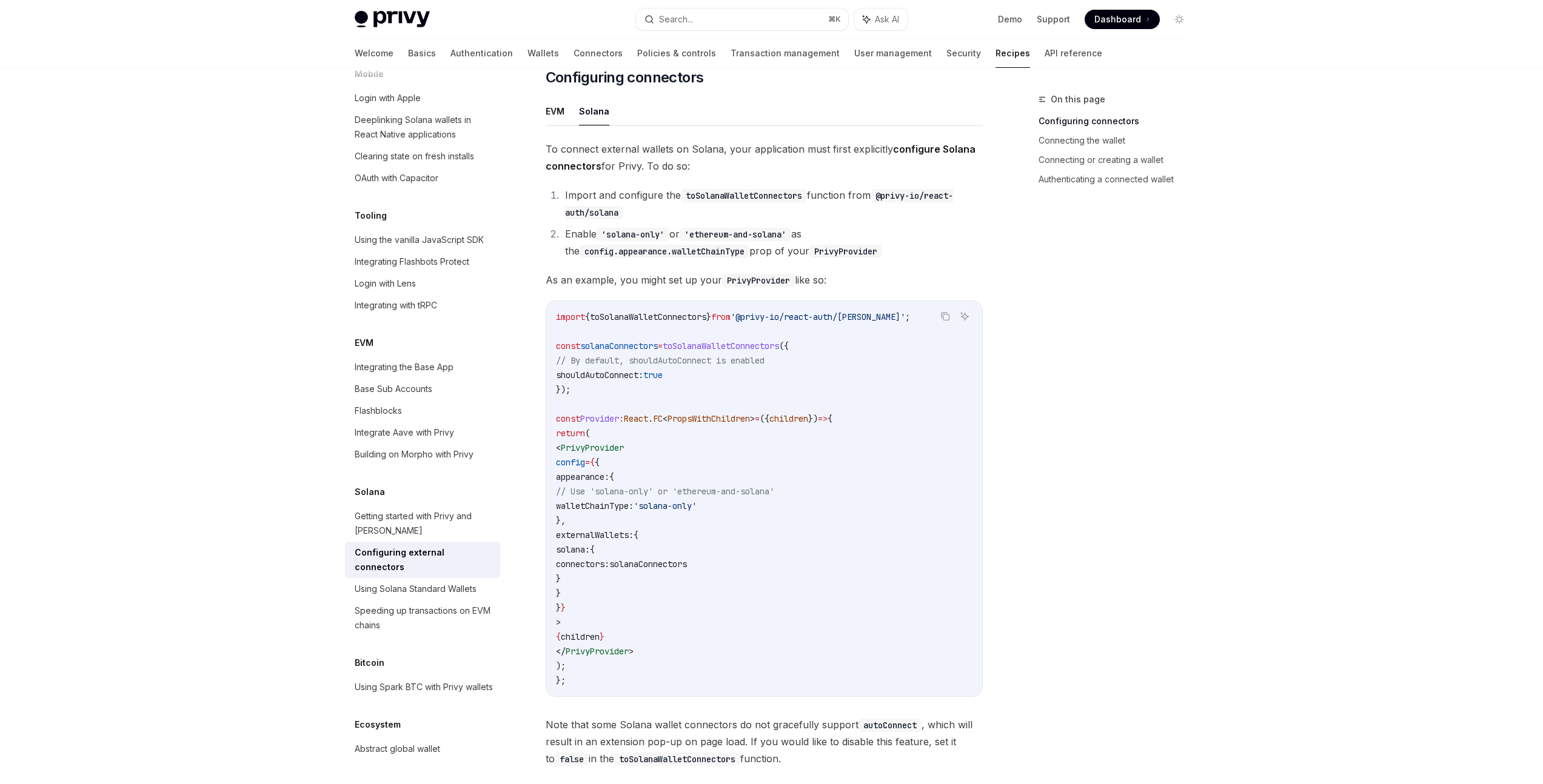
click at [589, 375] on code "import { toSolanaWalletConnectors } from '@privy-io/react-auth/solana' ; const …" at bounding box center [764, 498] width 416 height 378
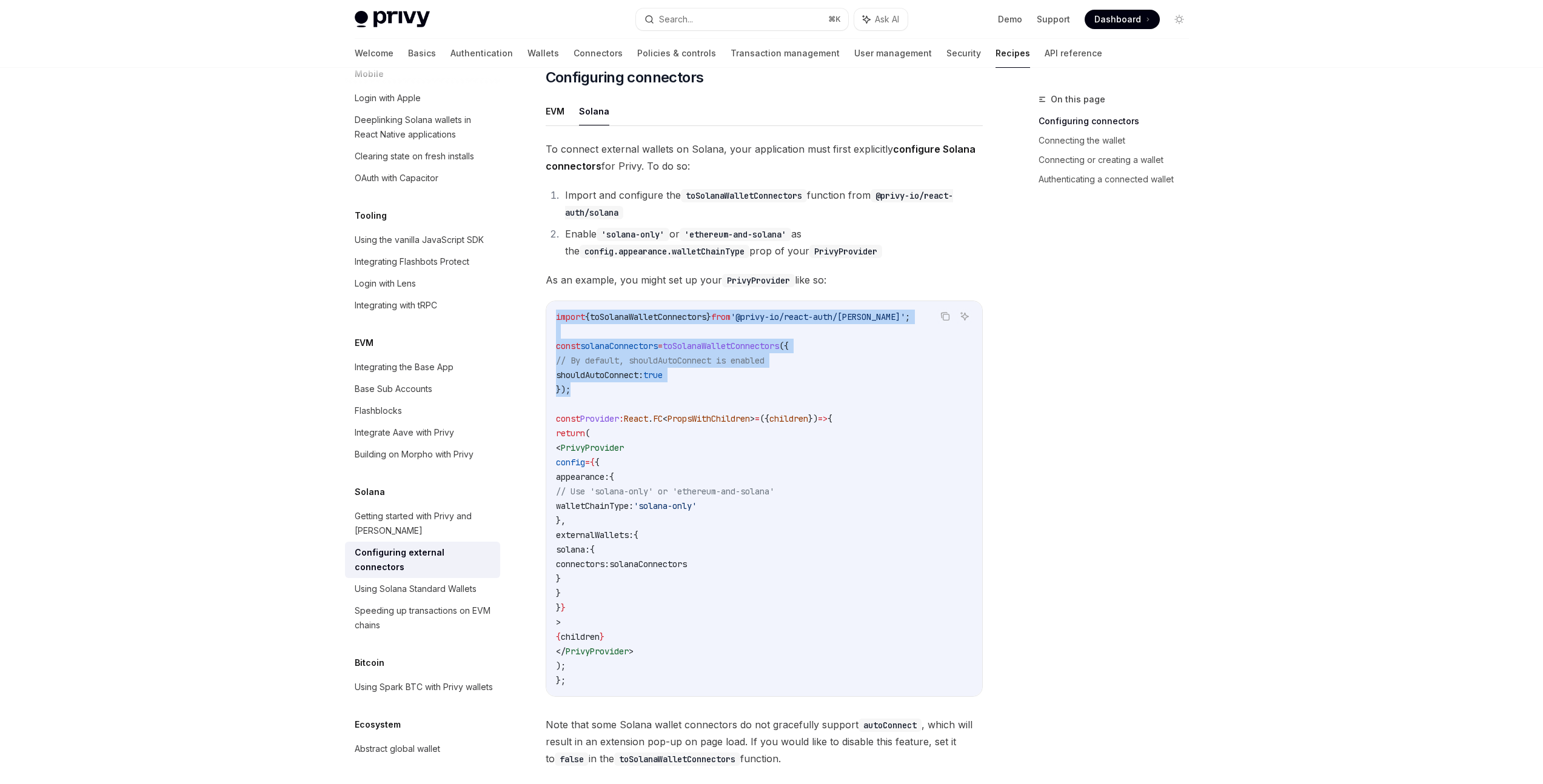
drag, startPoint x: 582, startPoint y: 375, endPoint x: 543, endPoint y: 300, distance: 84.5
copy code "import { toSolanaWalletConnectors } from '@privy-io/react-auth/solana' ; const …"
